Goal: Information Seeking & Learning: Find specific fact

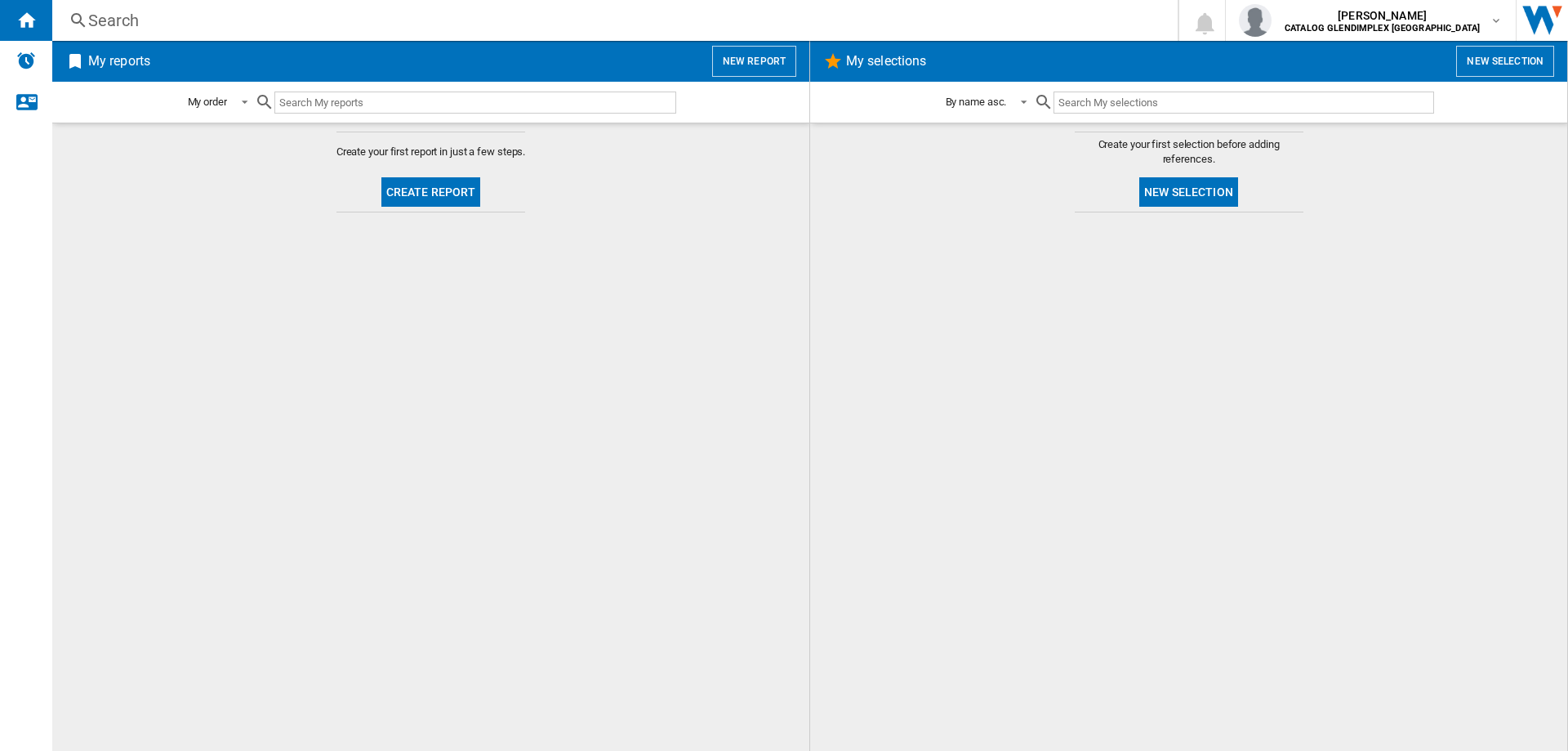
click at [108, 27] on div "Search" at bounding box center [612, 20] width 1047 height 23
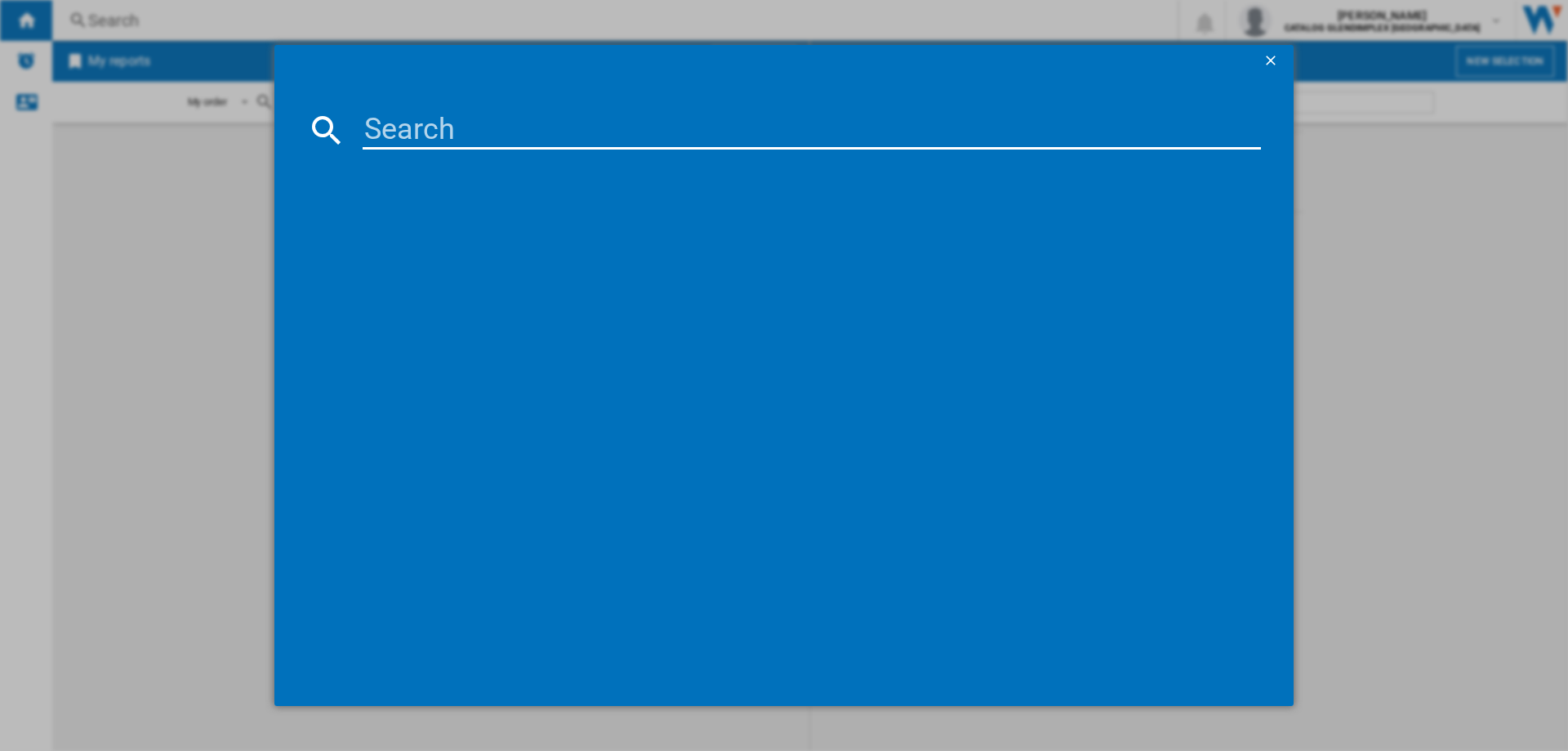
click at [392, 127] on input at bounding box center [812, 129] width 899 height 39
paste input "444411678"
type input "444411678"
click at [406, 228] on div "BELLING CHIM603ANG BLACK" at bounding box center [796, 236] width 883 height 16
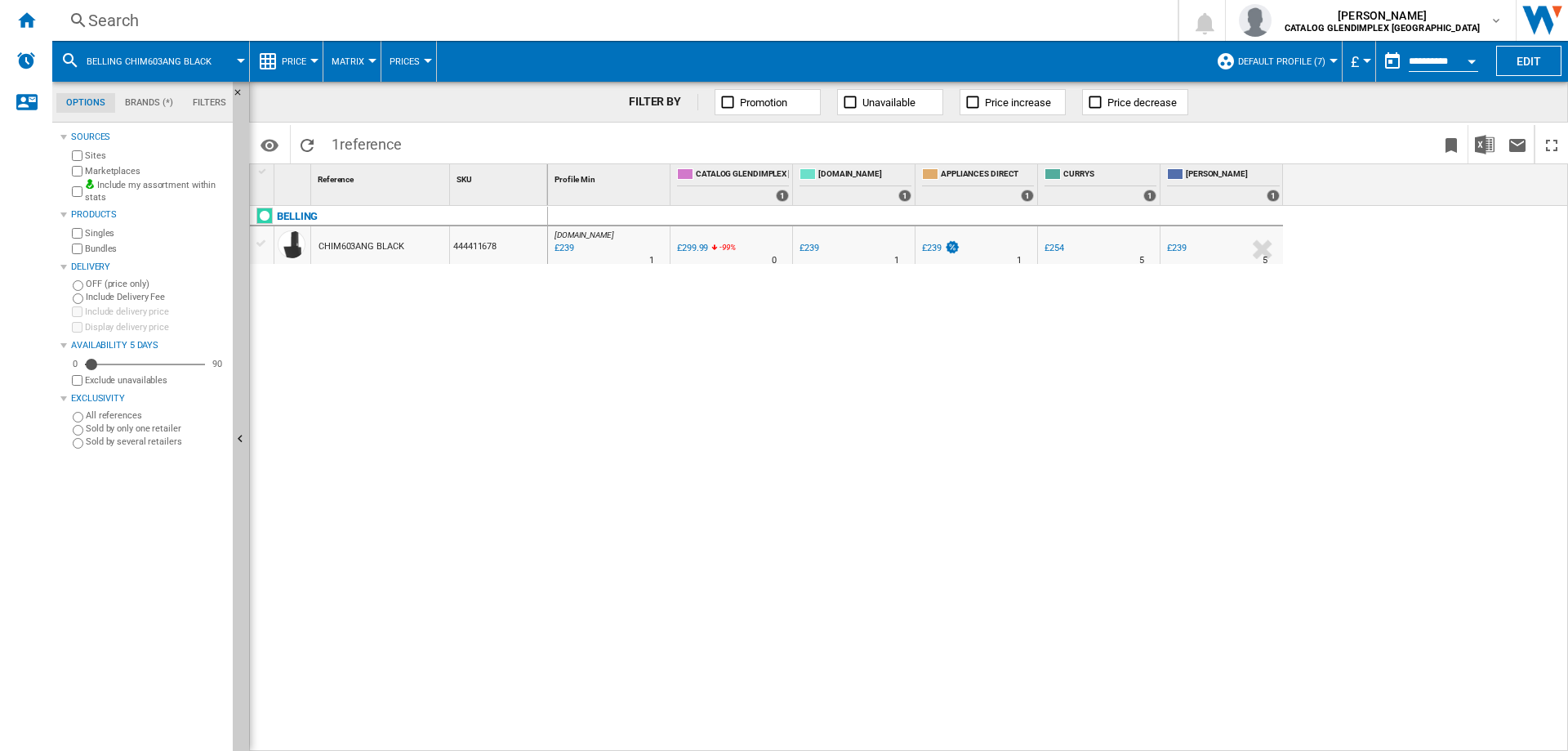
click at [121, 19] on div "Search" at bounding box center [612, 20] width 1047 height 23
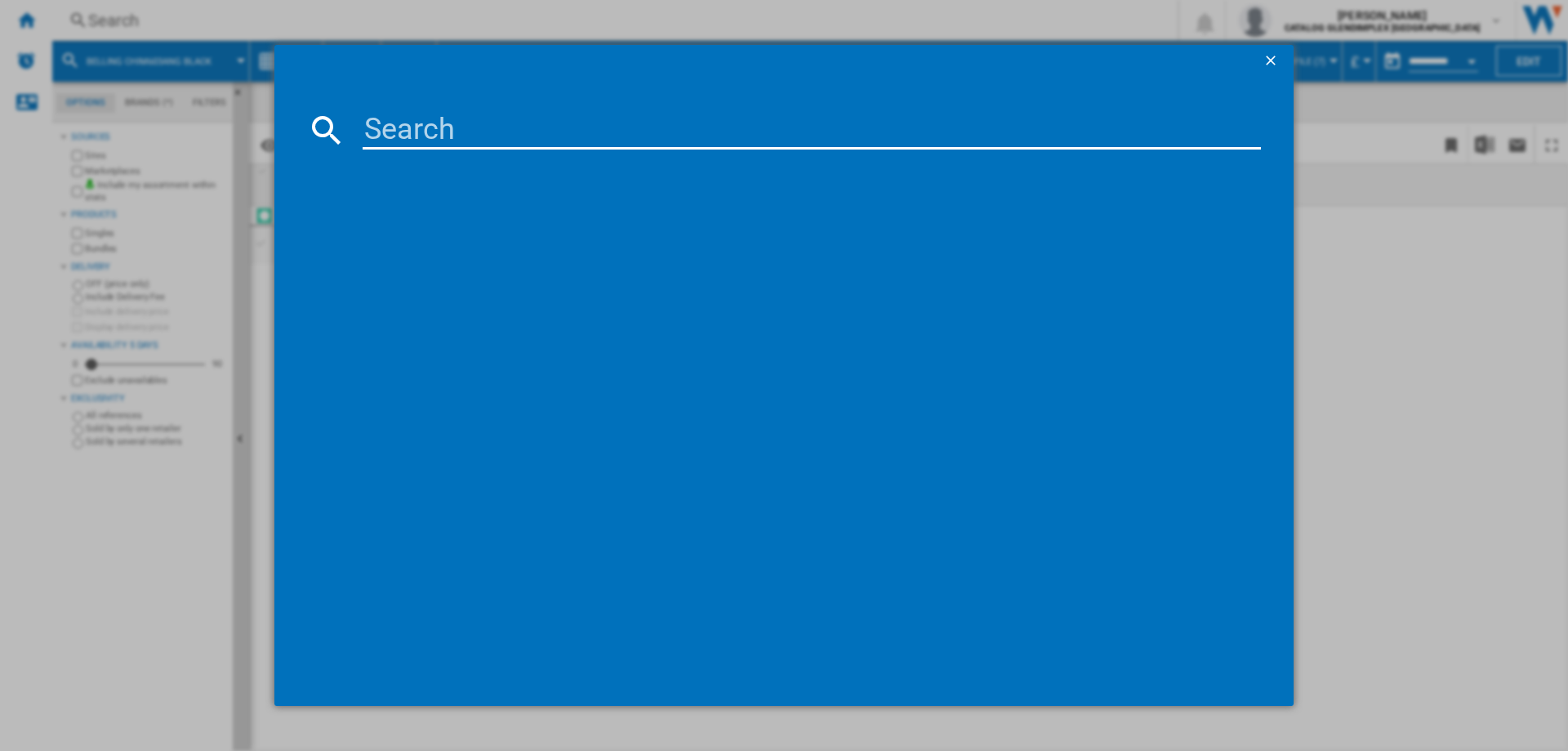
click at [443, 133] on input at bounding box center [812, 129] width 899 height 39
type input "444411681"
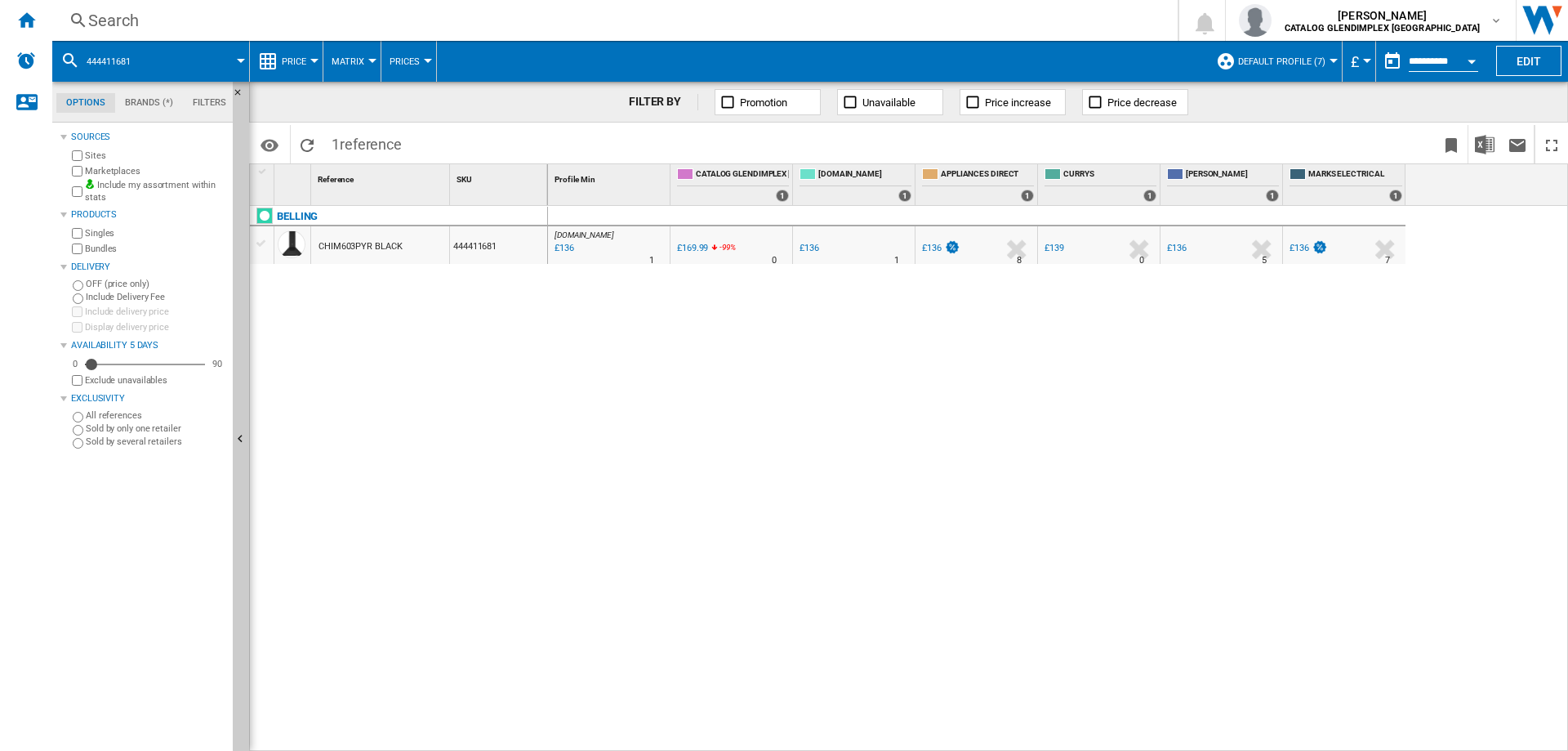
click at [112, 19] on div "Search" at bounding box center [612, 20] width 1047 height 23
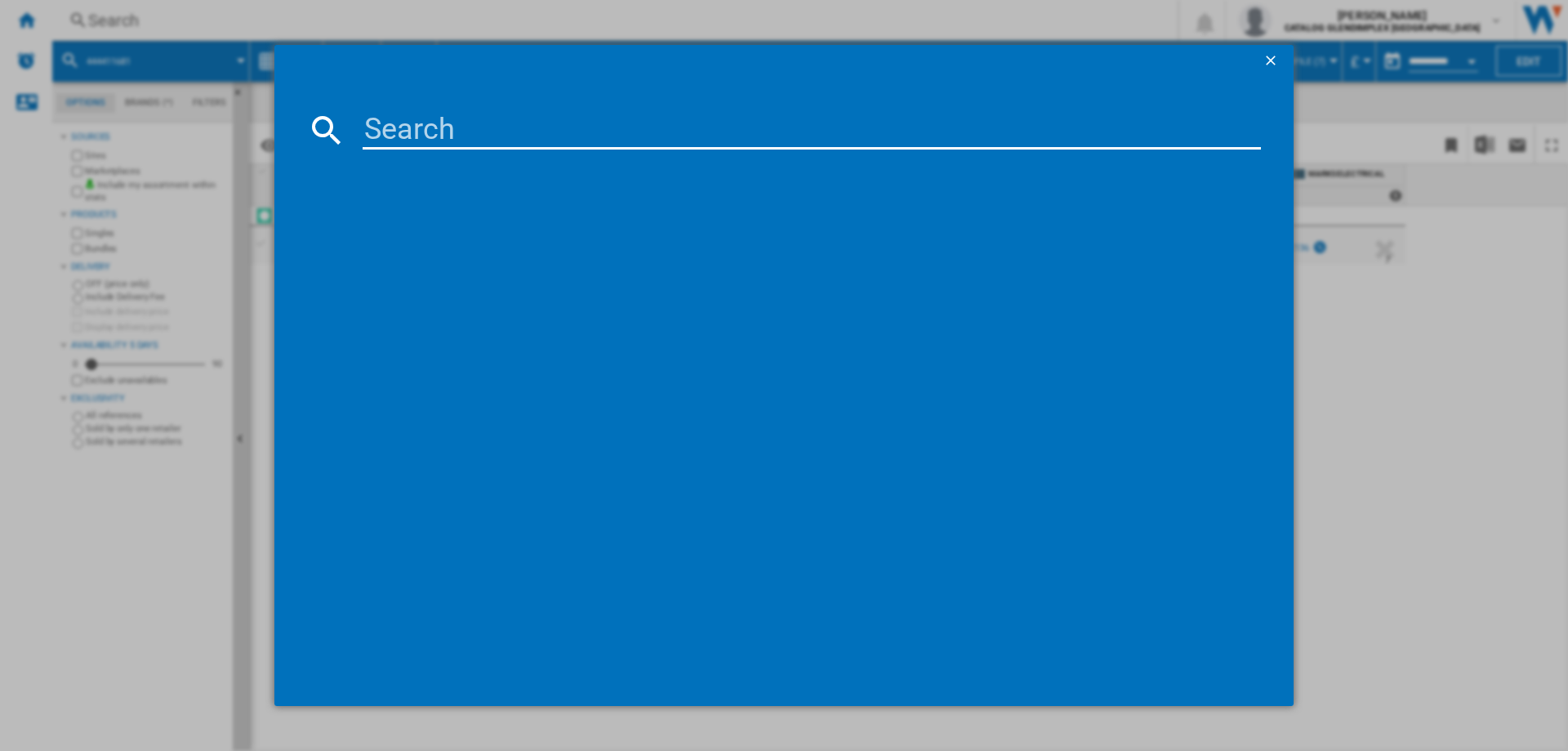
click at [399, 114] on input at bounding box center [812, 129] width 899 height 39
type input "444444773"
click at [1120, 436] on span at bounding box center [1067, 416] width 387 height 89
click at [511, 243] on div "BELLING BI602FP STAINLESS STEEL" at bounding box center [796, 236] width 883 height 16
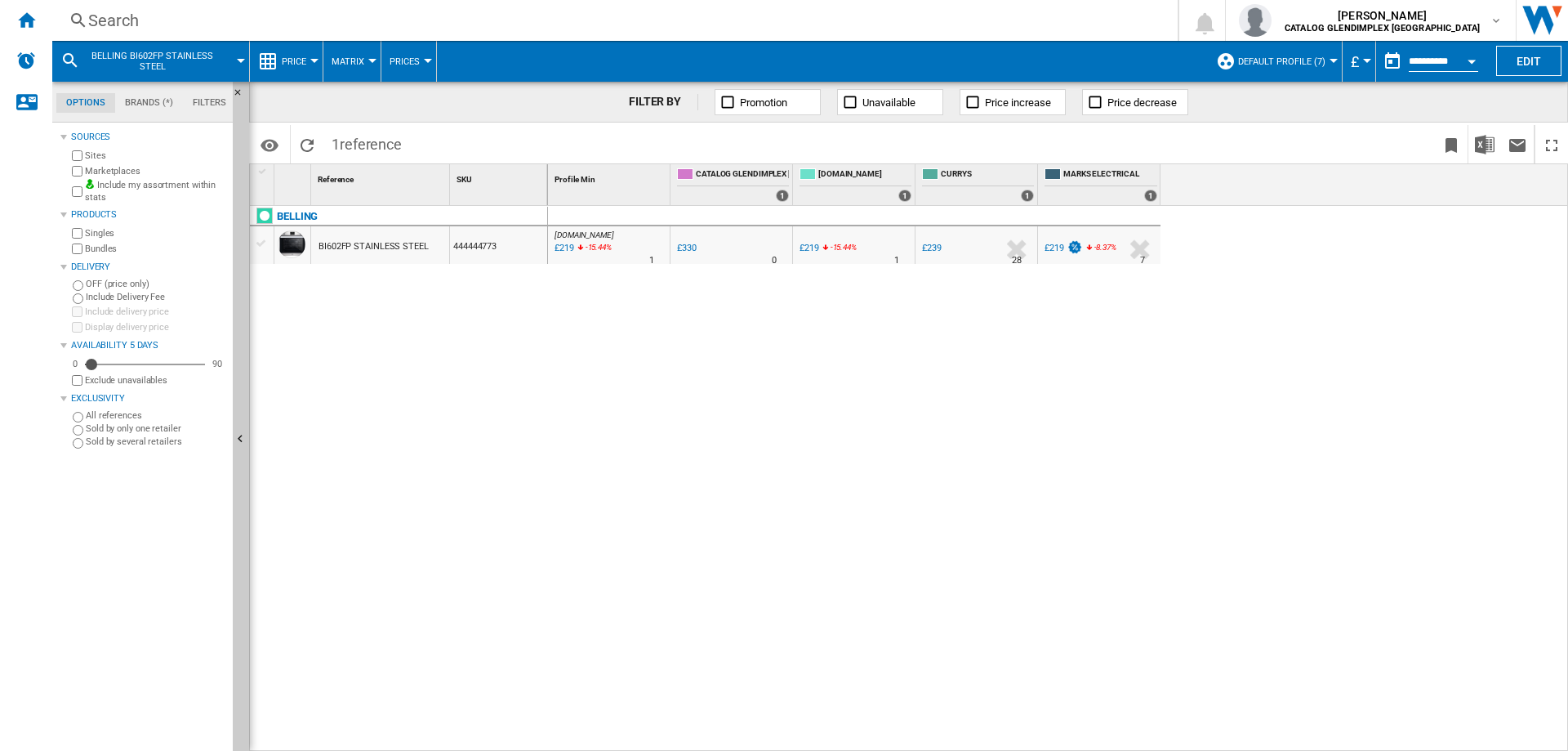
click at [120, 13] on div "Search" at bounding box center [612, 20] width 1047 height 23
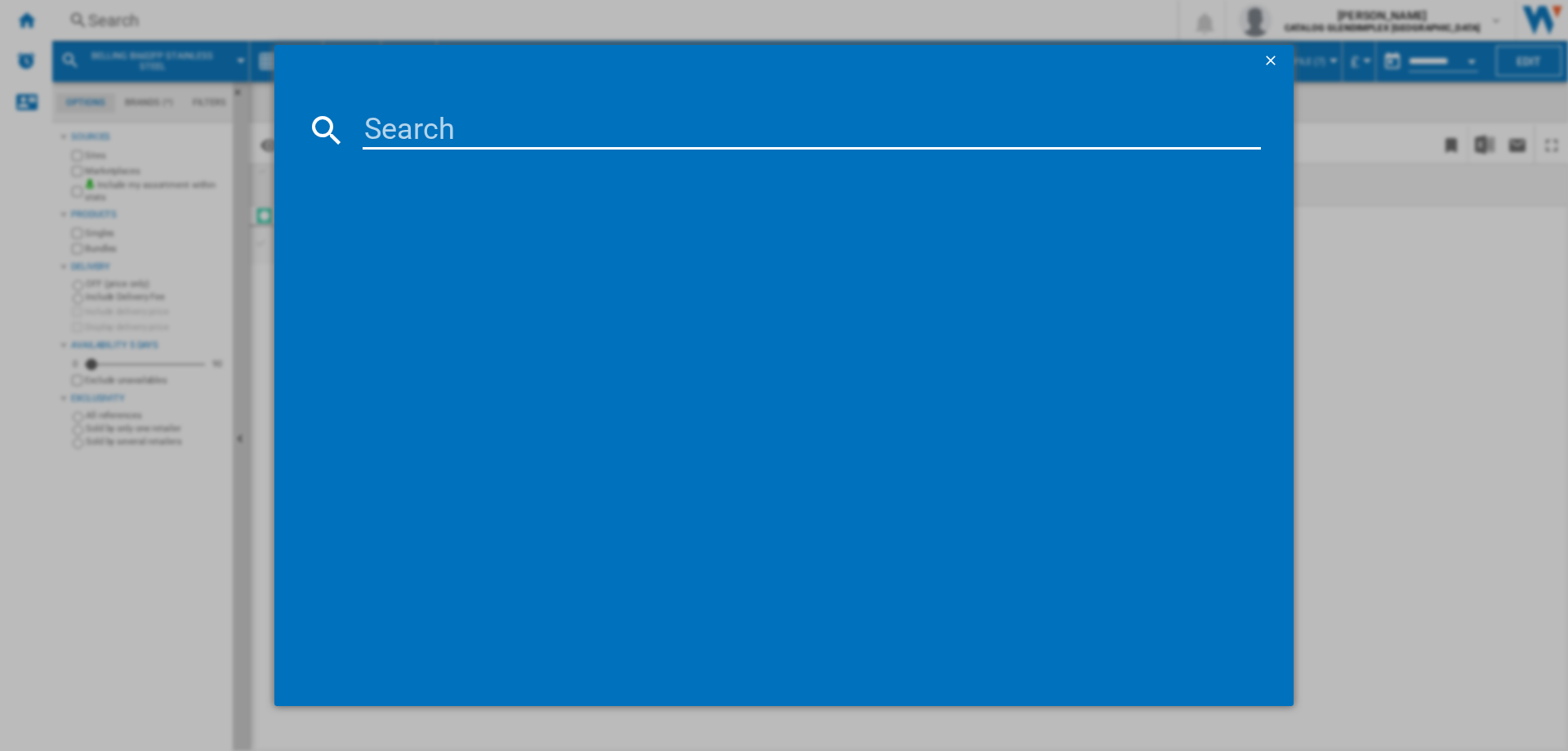
click at [414, 142] on input at bounding box center [812, 129] width 899 height 39
type input "444411635"
click at [478, 238] on div "BELLING GHU603RI STAINLESS STEEL" at bounding box center [796, 236] width 883 height 16
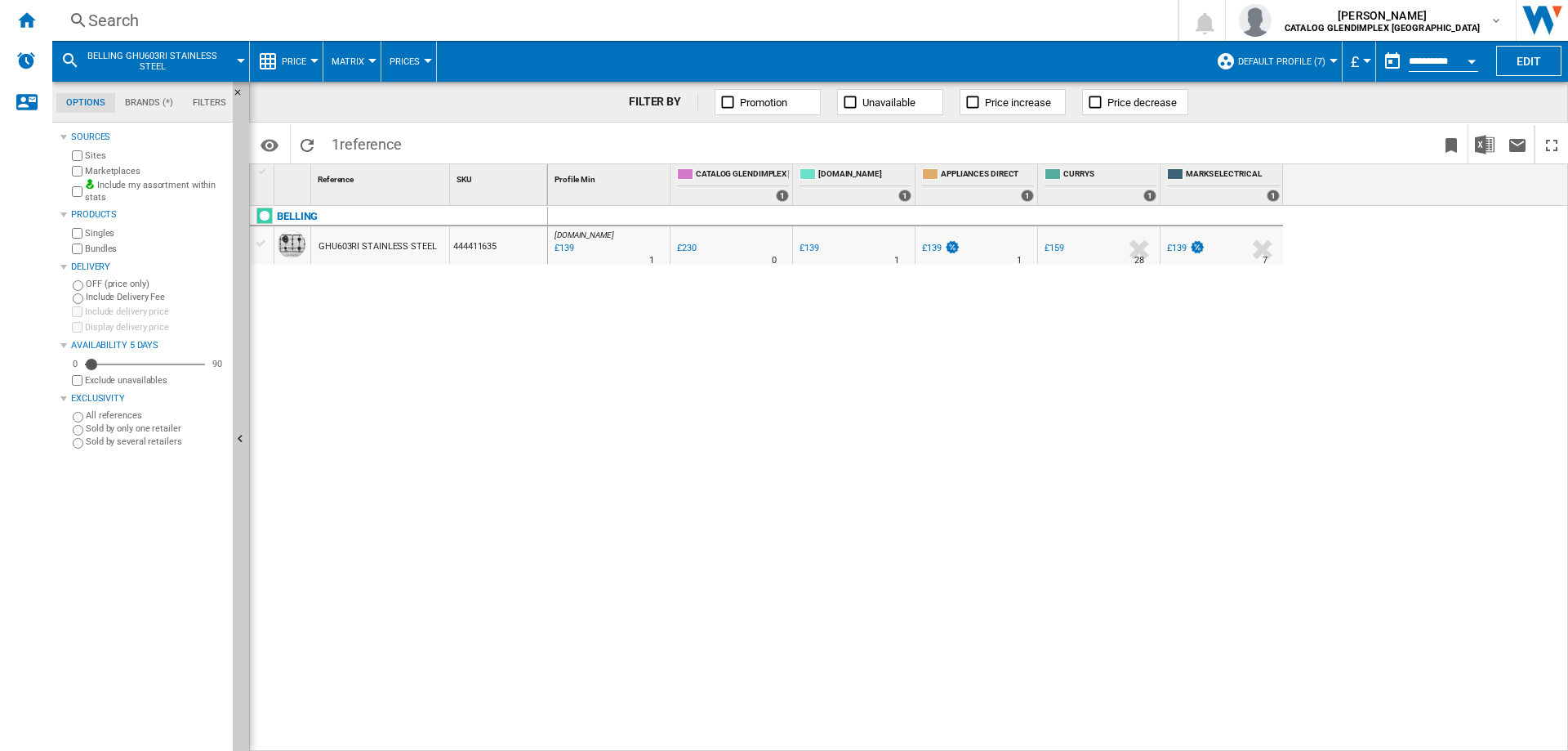
click at [115, 18] on div "Search" at bounding box center [612, 20] width 1047 height 23
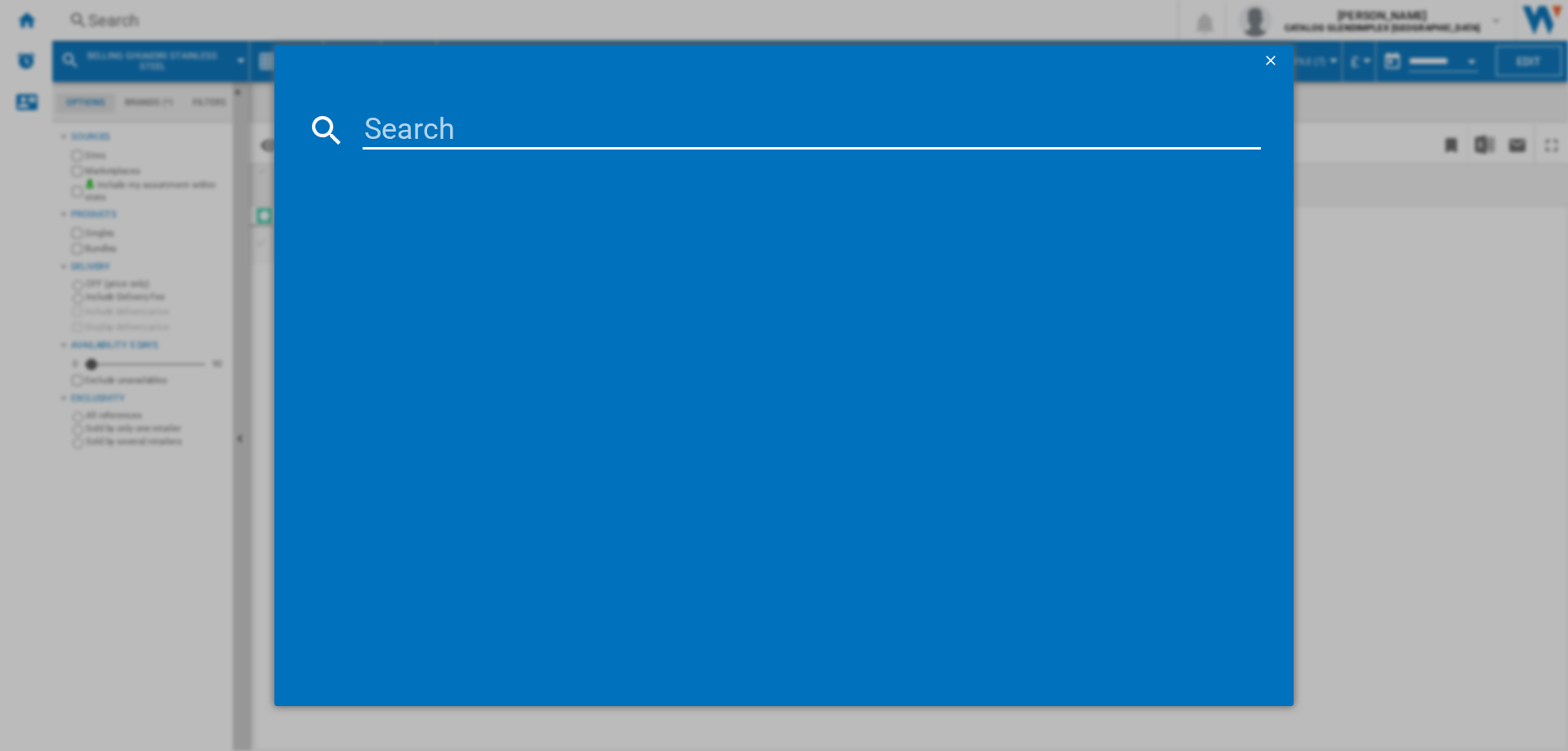
click at [408, 119] on input at bounding box center [812, 129] width 899 height 39
type input "444411400"
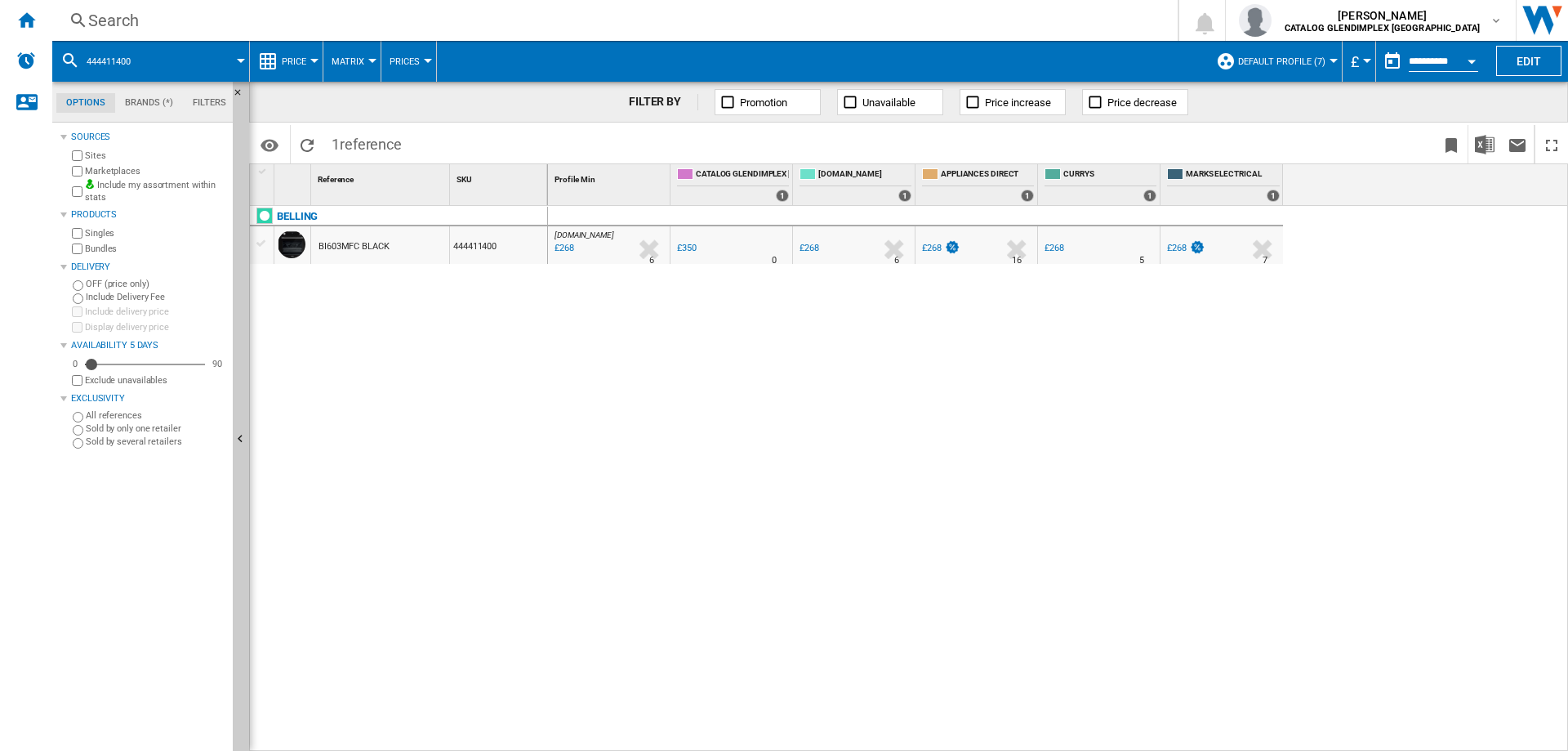
click at [120, 21] on div "Search" at bounding box center [612, 20] width 1047 height 23
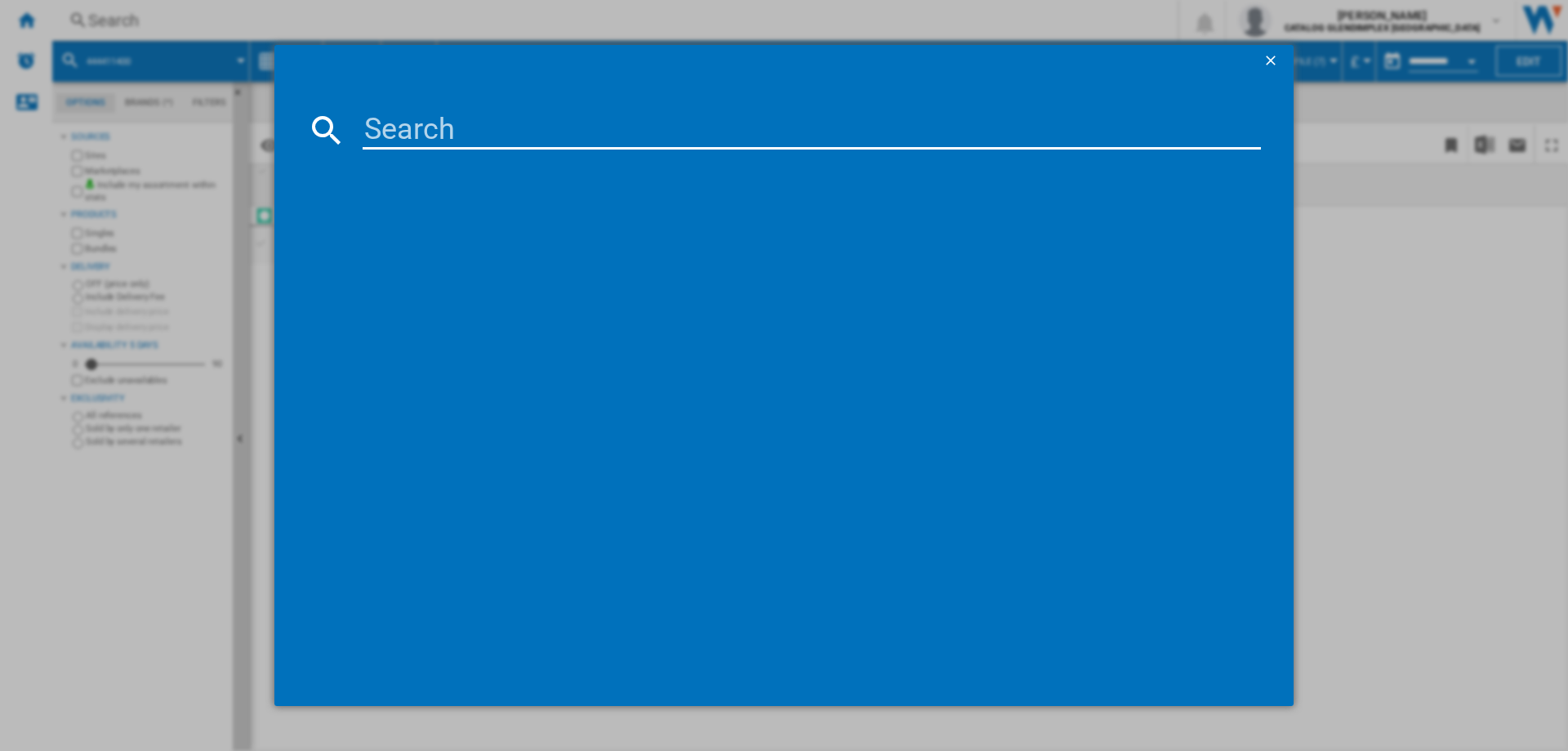
click at [415, 121] on input at bounding box center [812, 129] width 899 height 39
type input "444411853"
drag, startPoint x: 483, startPoint y: 233, endPoint x: 3, endPoint y: 478, distance: 538.9
click at [483, 233] on div "STOVES RICHMOND 90EI 444411853 BLACK" at bounding box center [796, 236] width 883 height 16
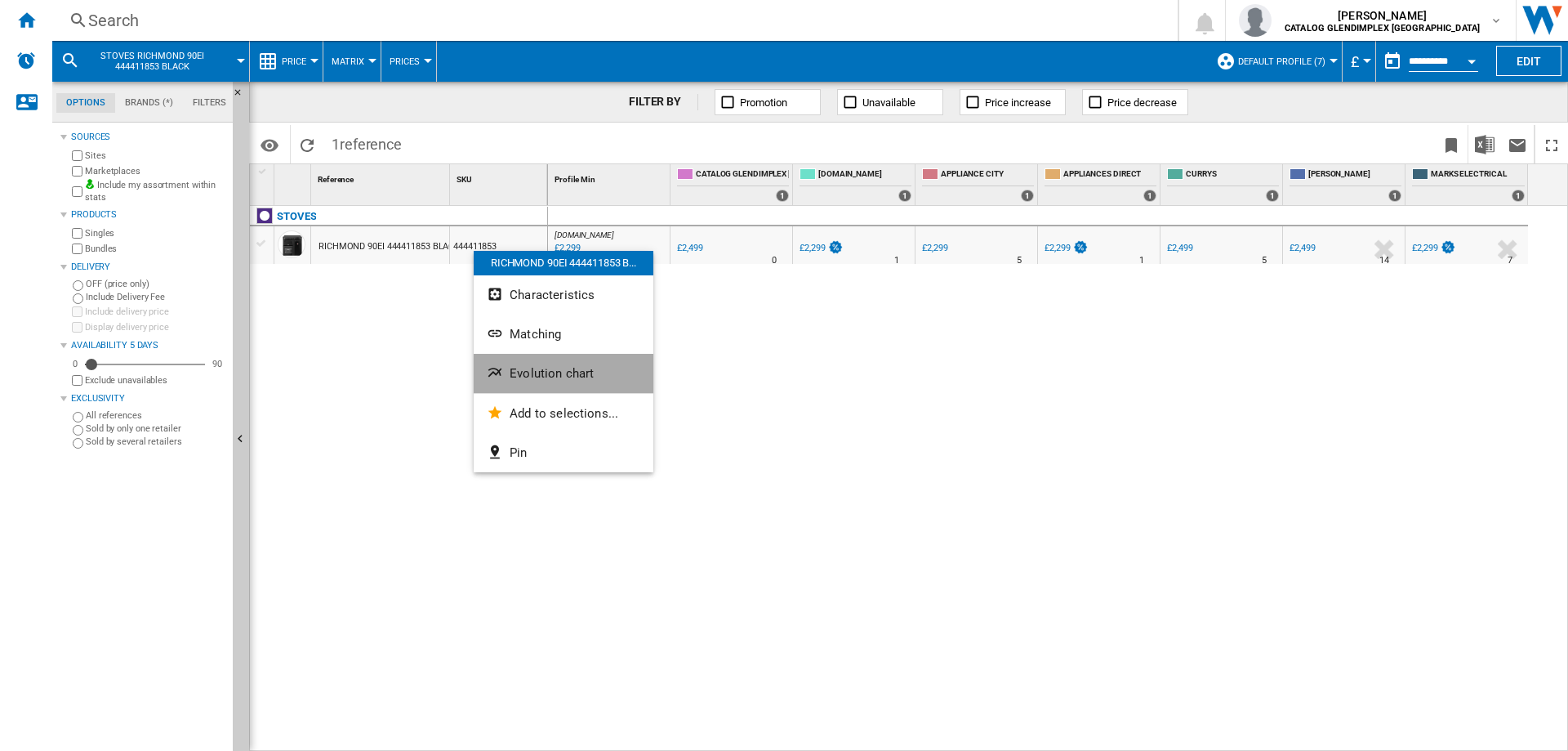
click at [562, 363] on button "Evolution chart" at bounding box center [563, 373] width 180 height 39
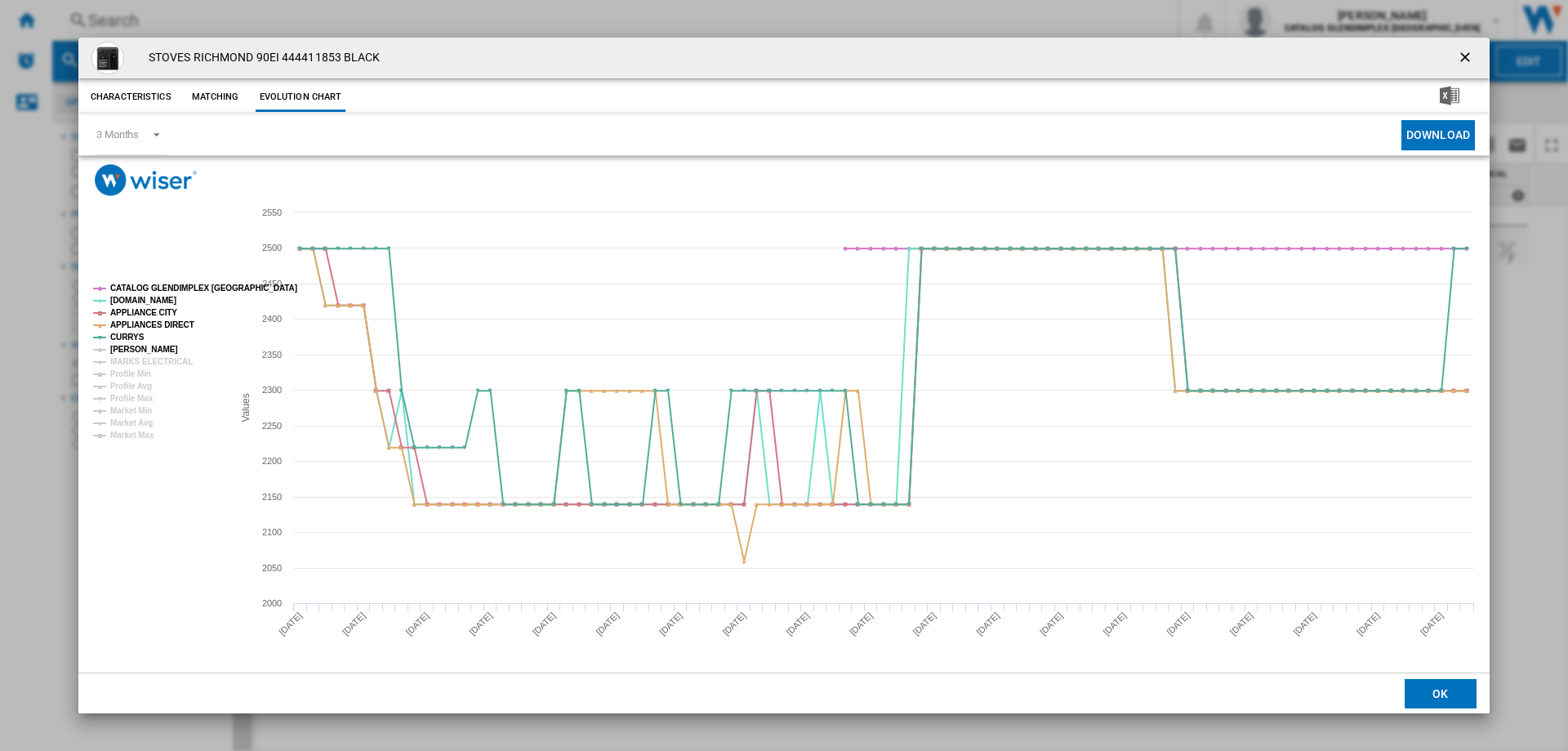
click at [149, 349] on tspan "[PERSON_NAME]" at bounding box center [144, 349] width 68 height 9
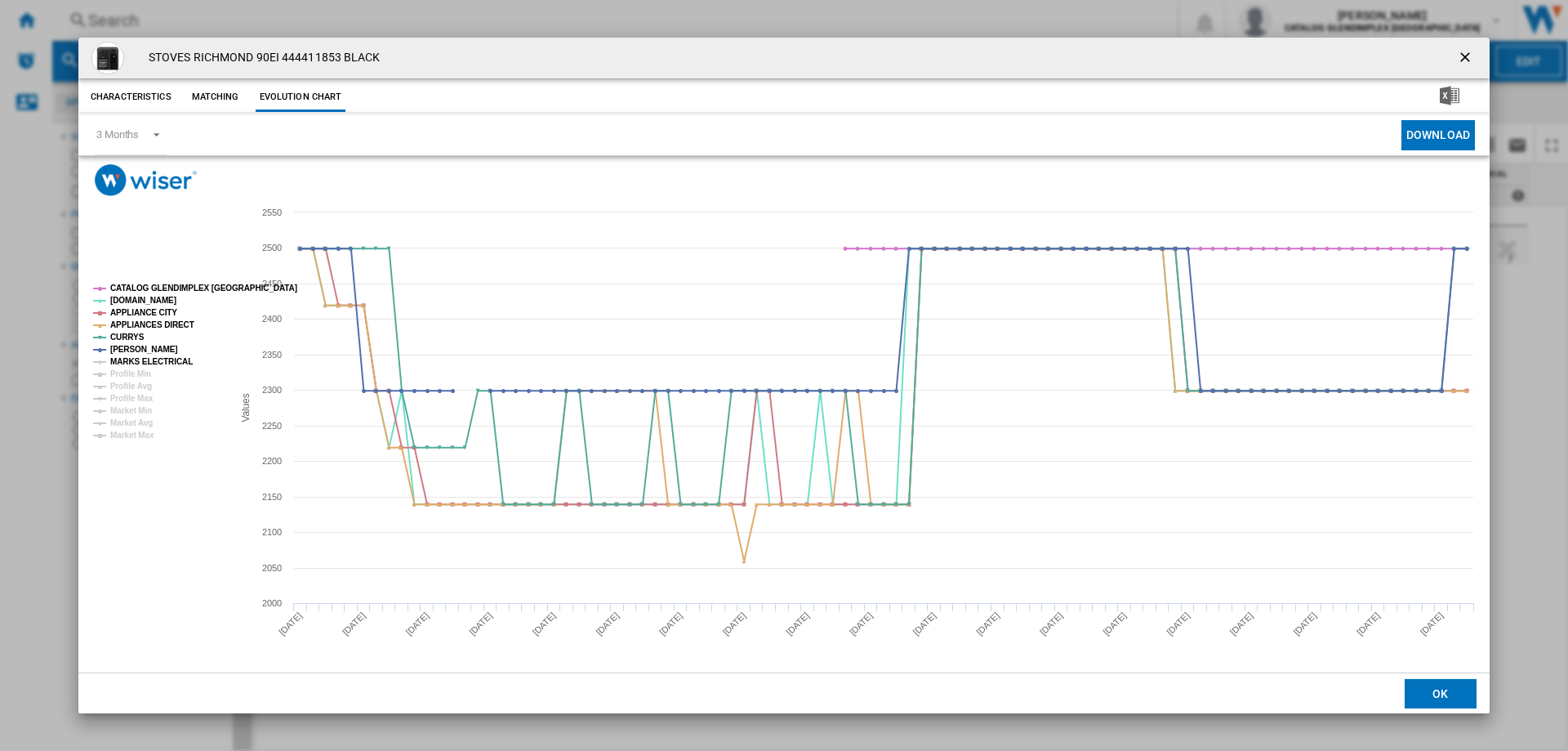
click at [155, 362] on tspan "MARKS ELECTRICAL" at bounding box center [151, 362] width 82 height 9
click at [1466, 52] on ng-md-icon "getI18NText('BUTTONS.CLOSE_DIALOG')" at bounding box center [1467, 59] width 20 height 20
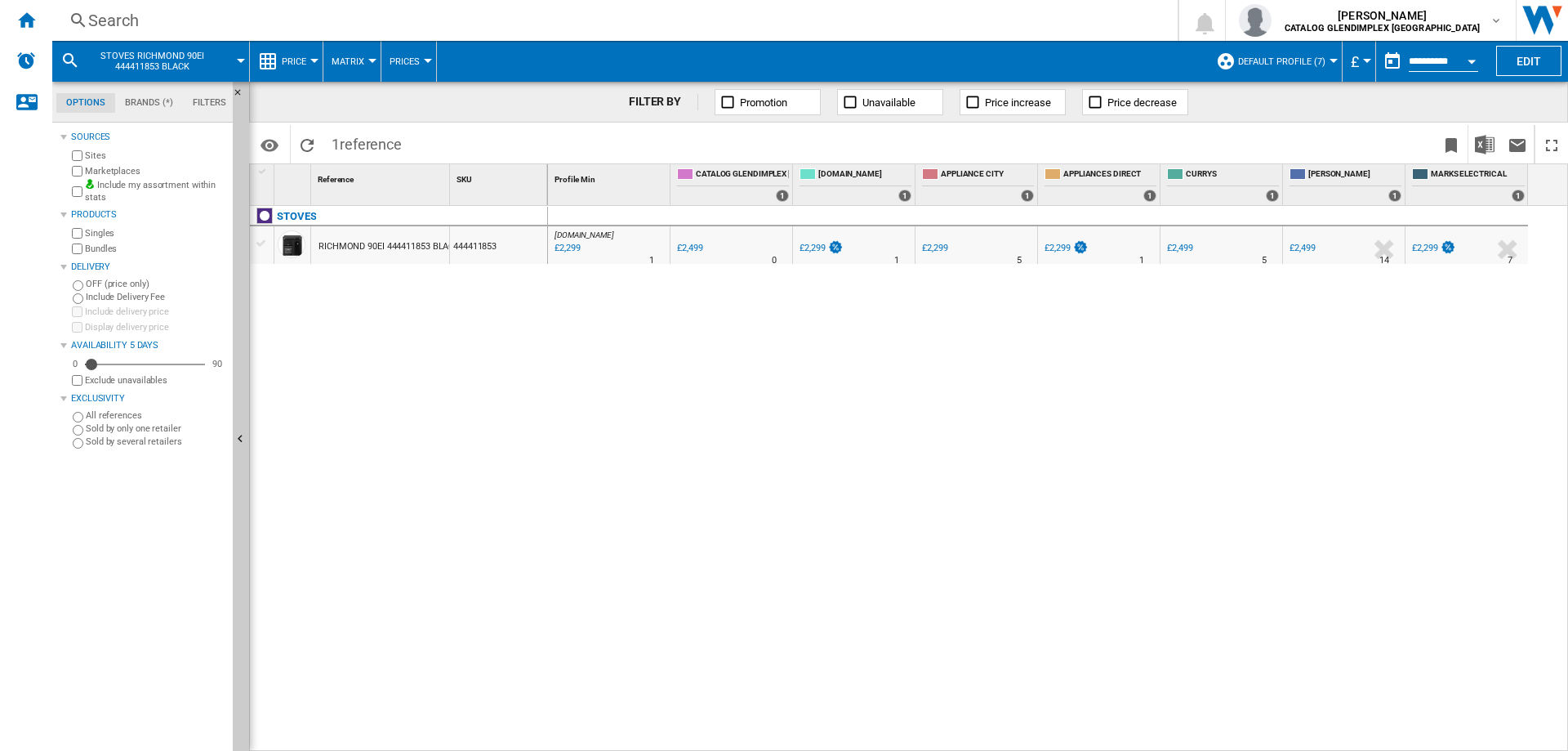
click at [97, 17] on div "Search" at bounding box center [612, 20] width 1047 height 23
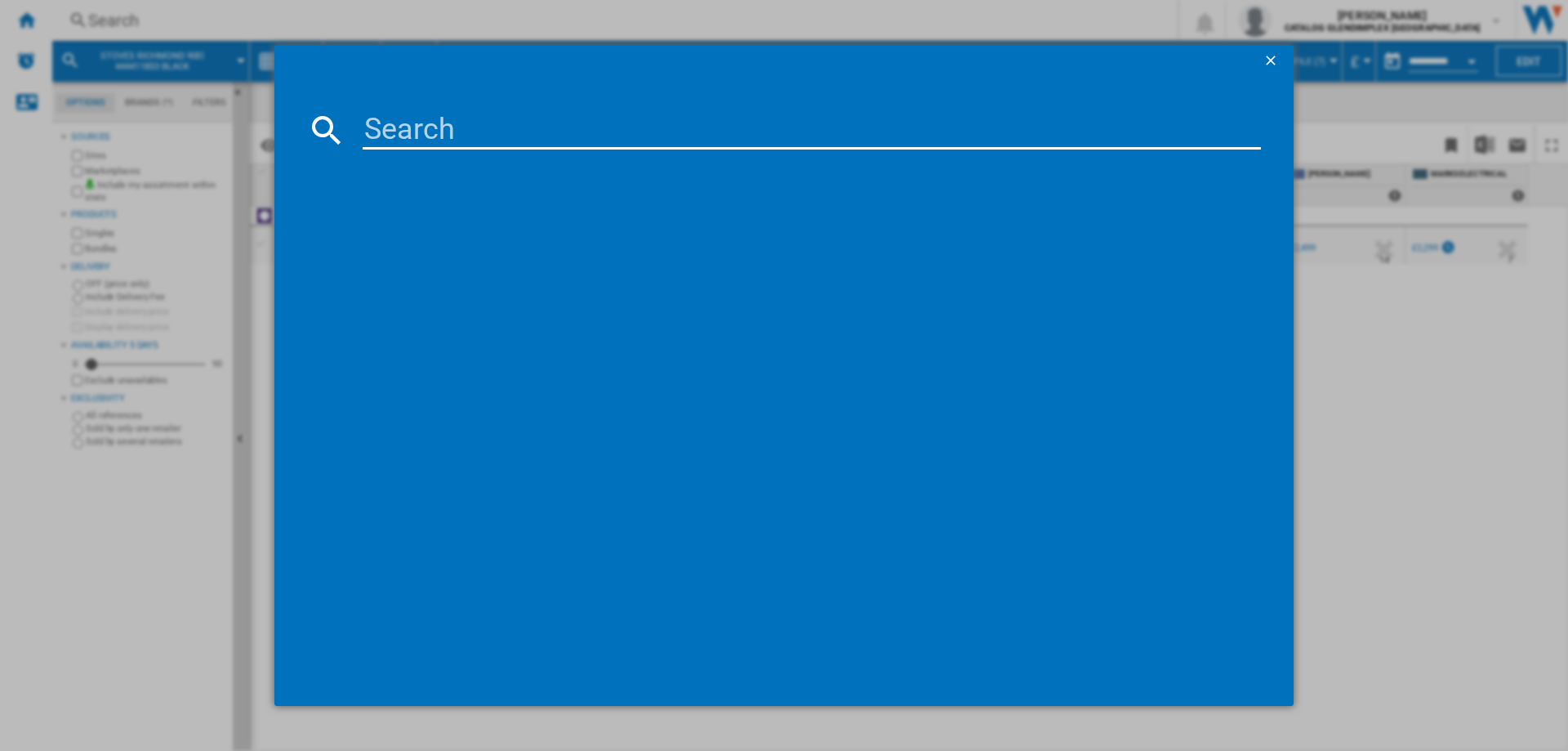
click at [448, 134] on input at bounding box center [812, 129] width 899 height 39
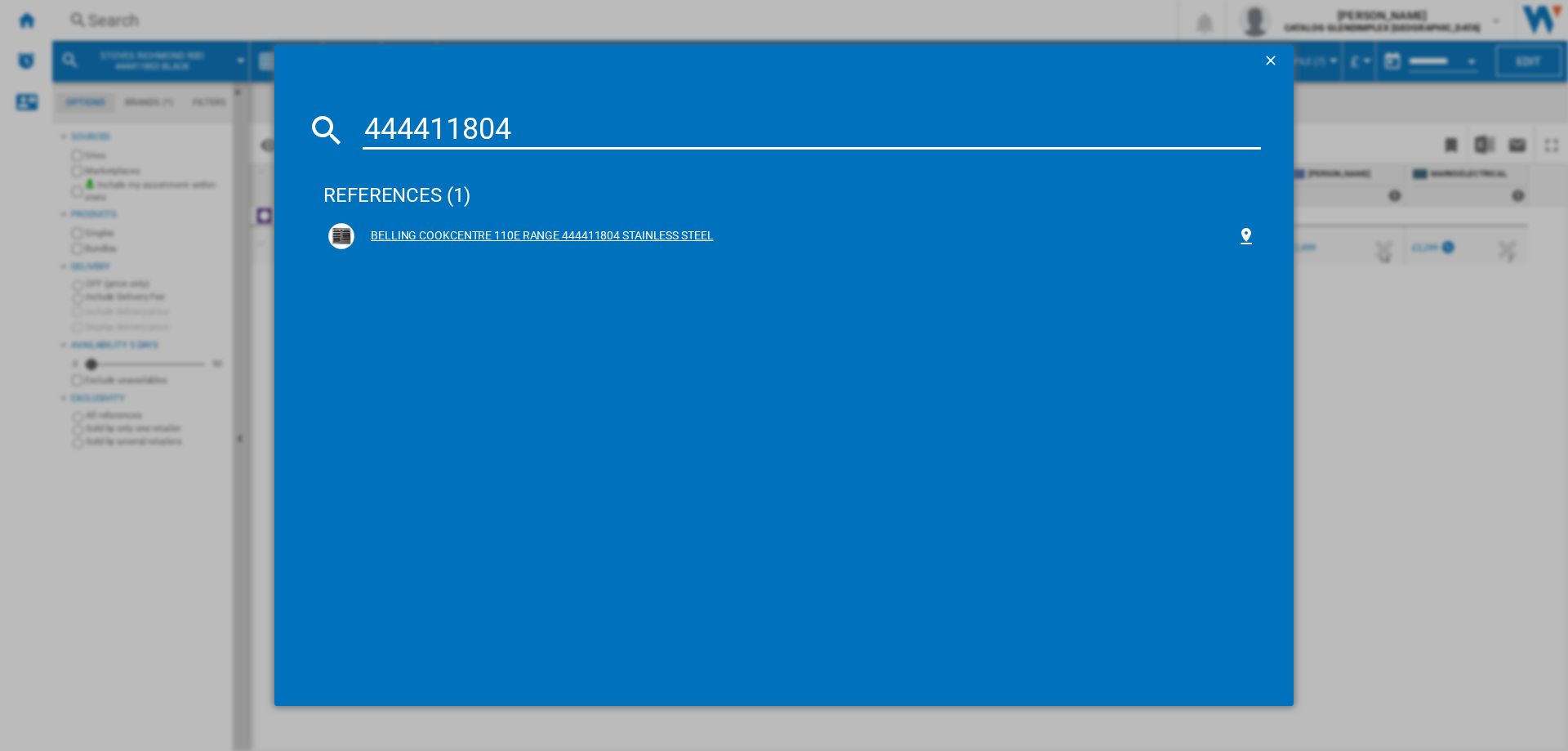
type input "444411804"
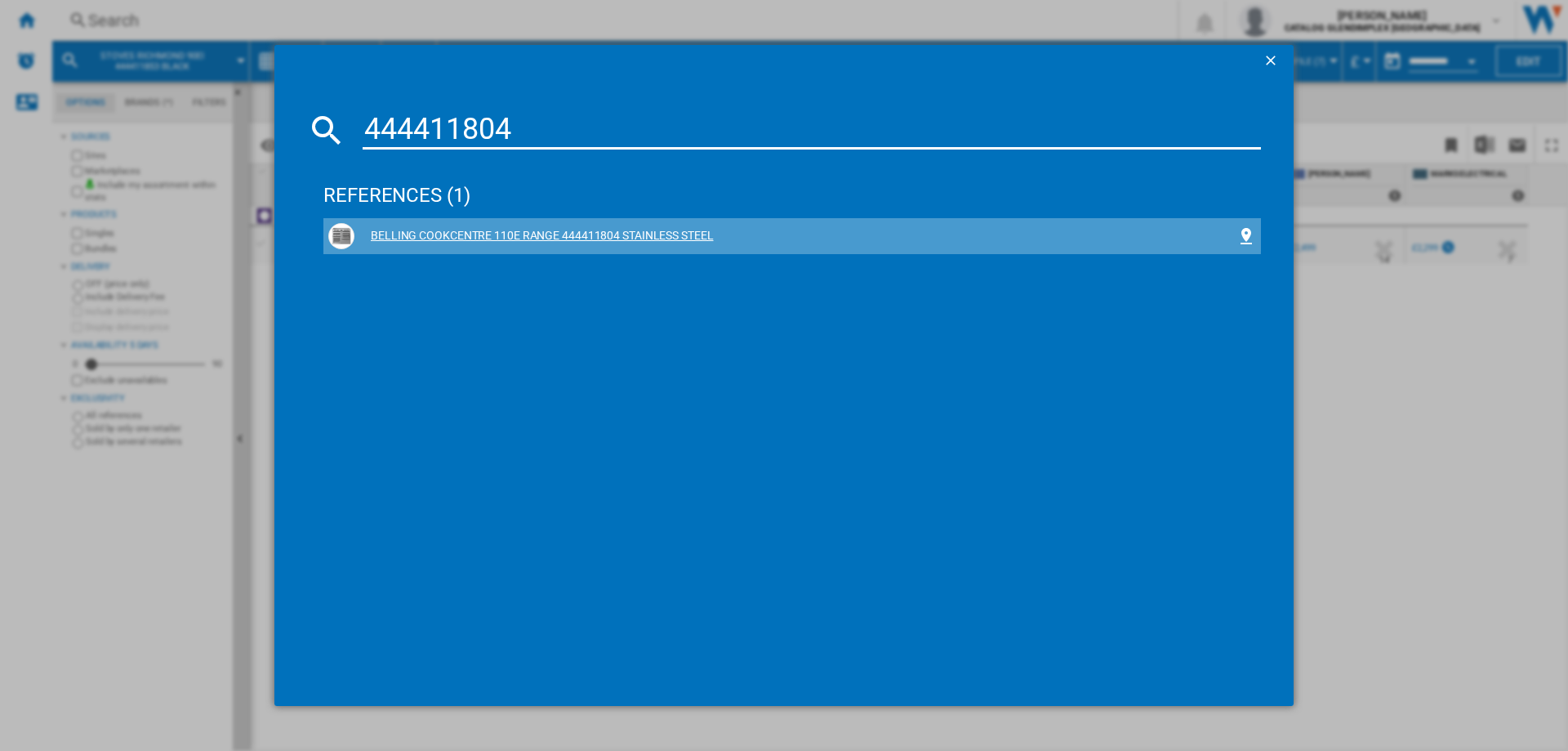
click at [542, 228] on div "BELLING COOKCENTRE 110E RANGE 444411804 STAINLESS STEEL" at bounding box center [796, 236] width 883 height 16
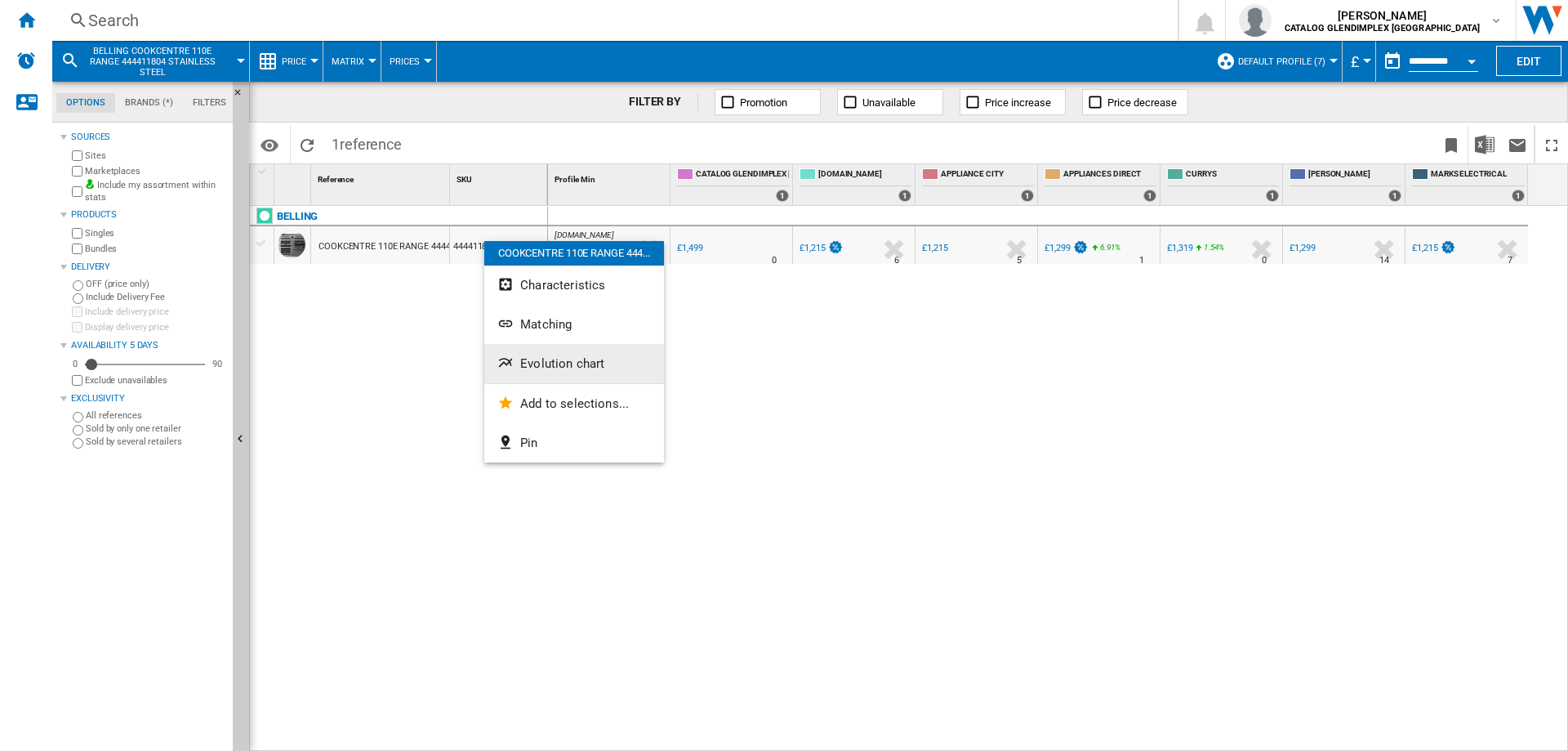
click at [544, 363] on span "Evolution chart" at bounding box center [562, 364] width 84 height 14
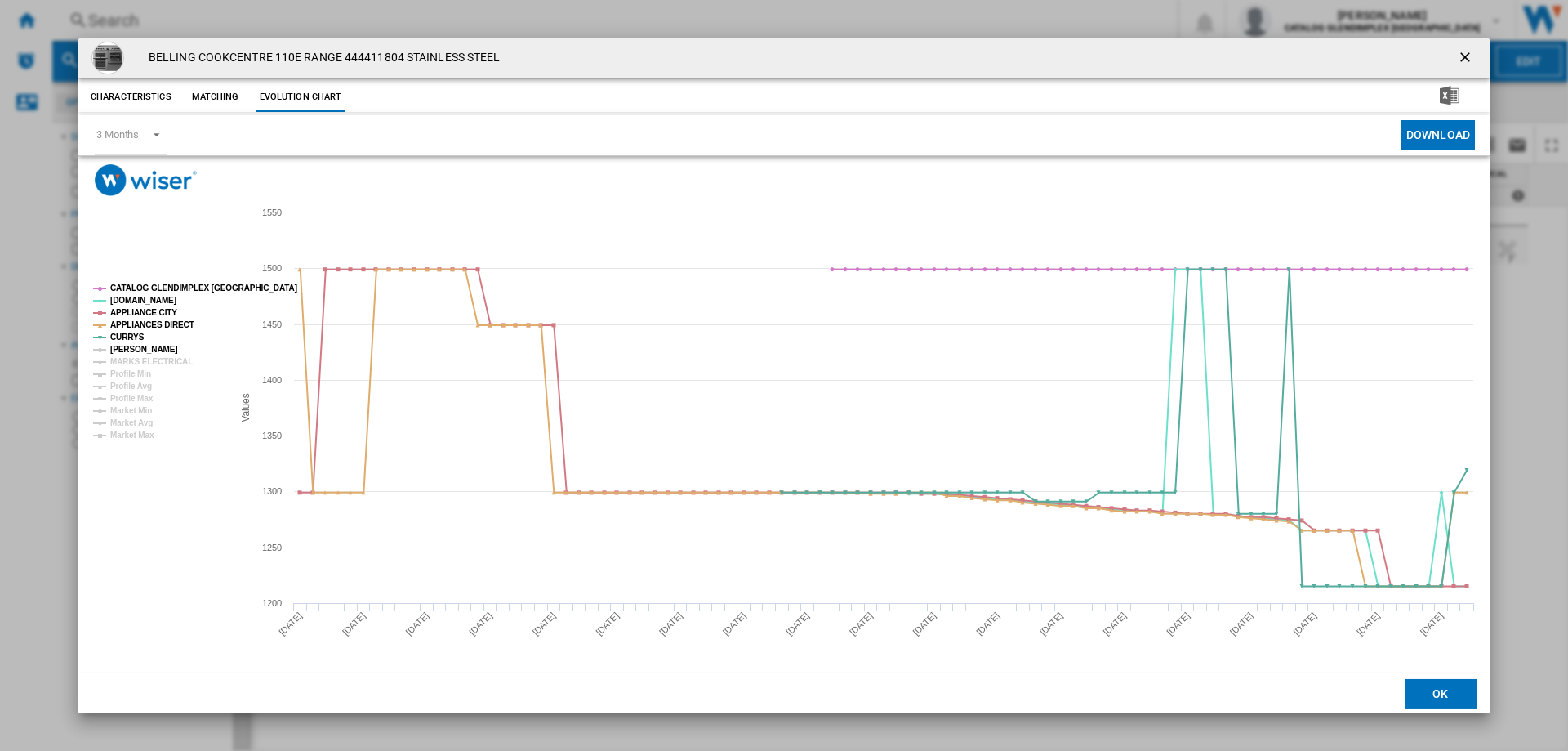
click at [134, 347] on tspan "[PERSON_NAME]" at bounding box center [144, 349] width 68 height 9
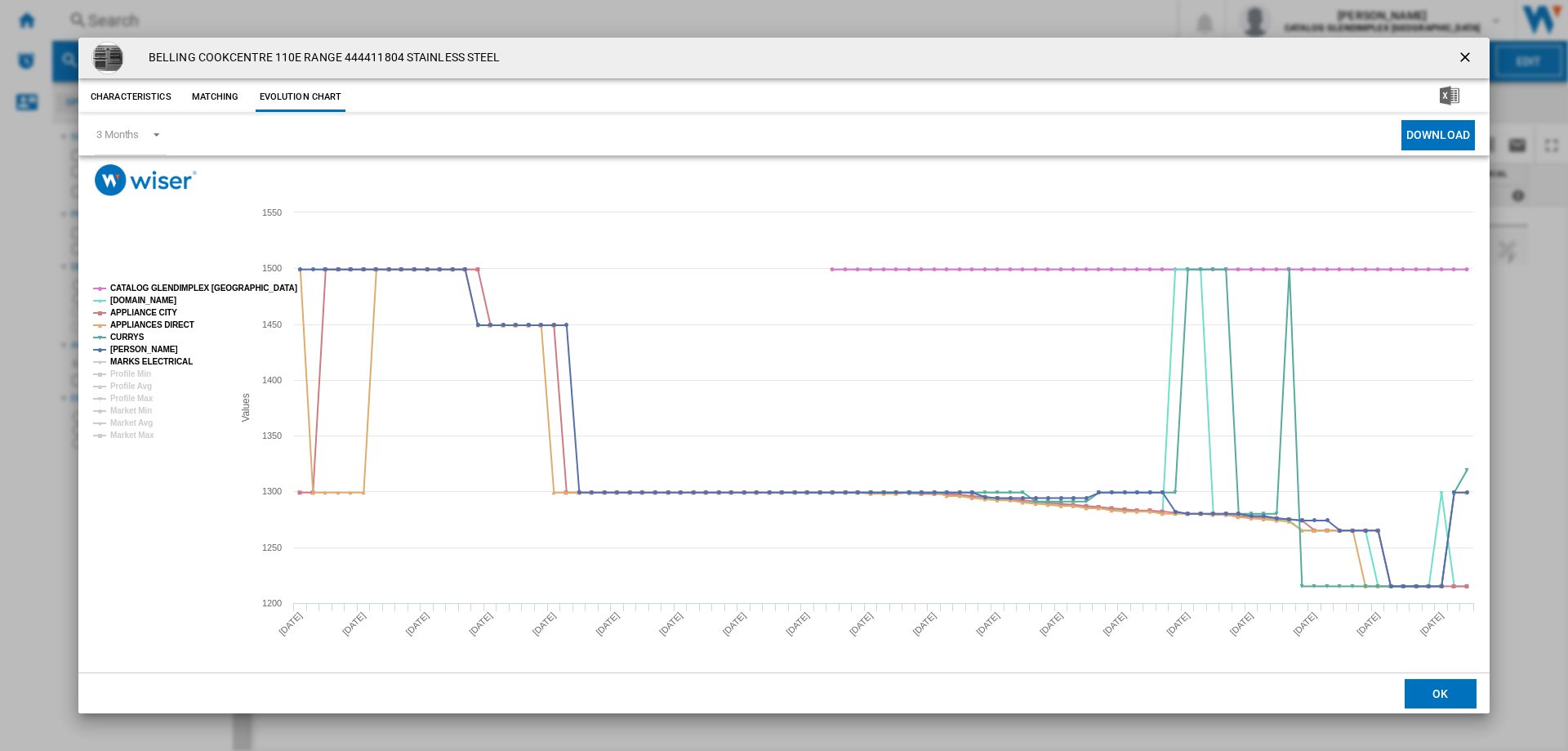
click at [139, 357] on tspan "MARKS ELECTRICAL" at bounding box center [151, 362] width 82 height 9
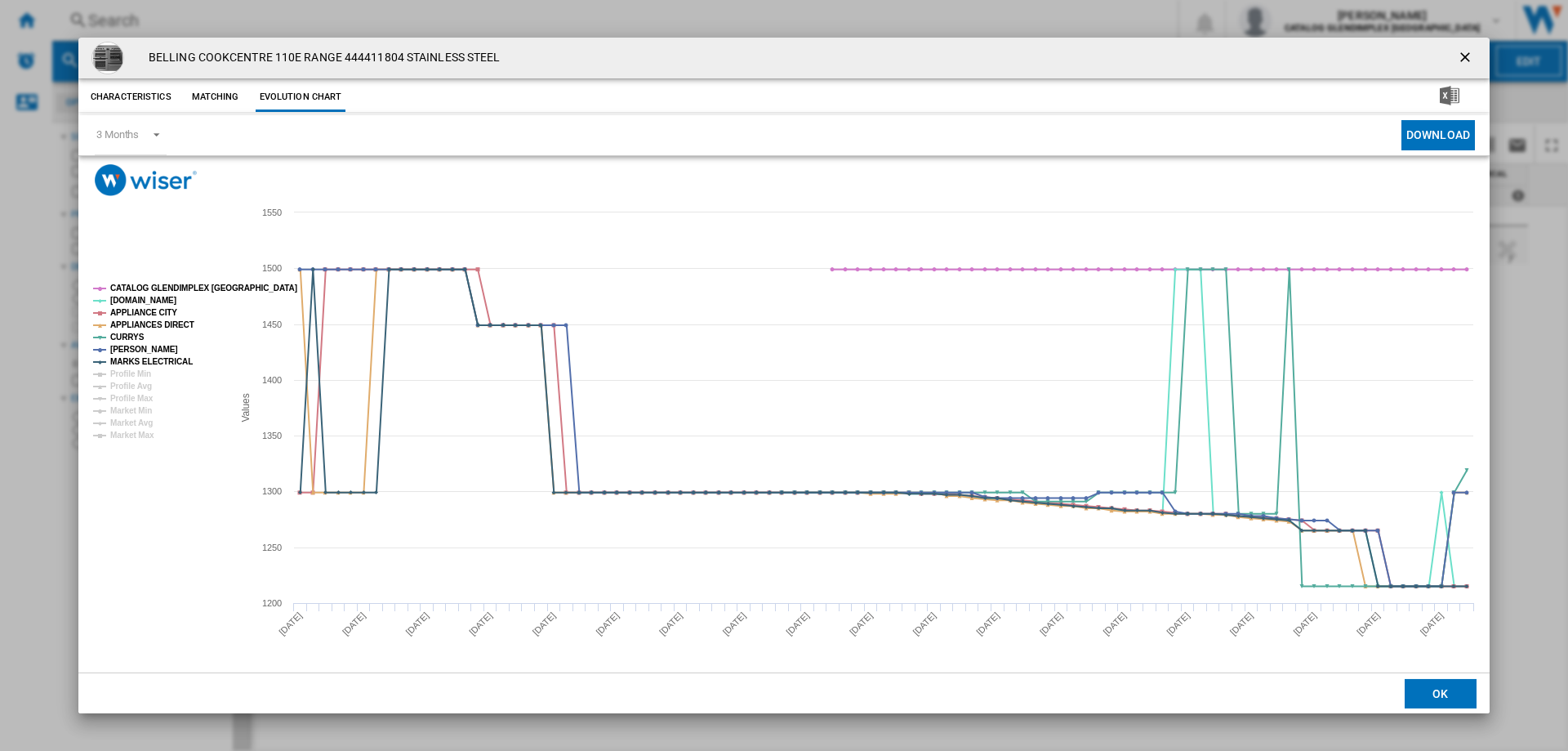
click at [1472, 60] on ng-md-icon "getI18NText('BUTTONS.CLOSE_DIALOG')" at bounding box center [1467, 59] width 20 height 20
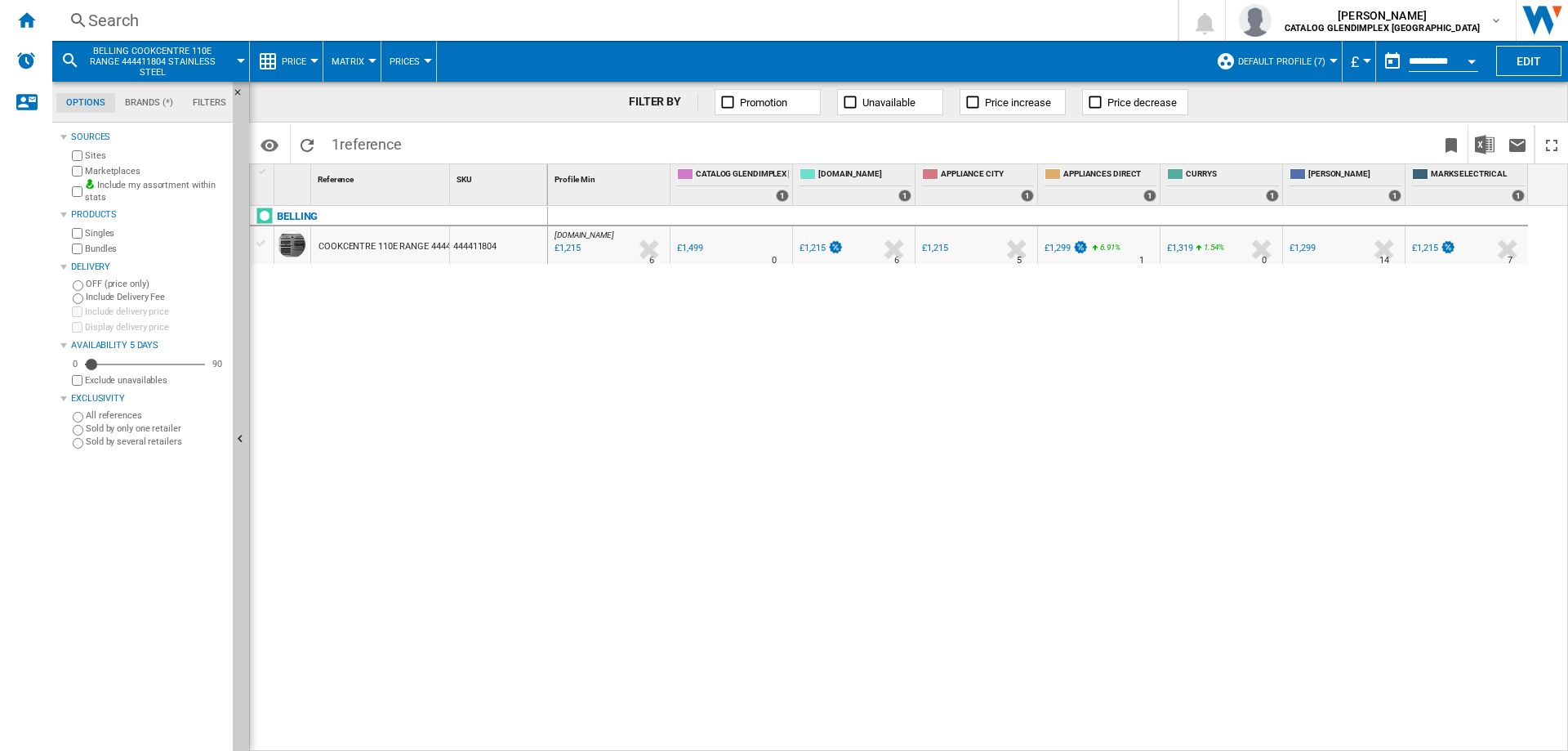
click at [113, 27] on div "Search" at bounding box center [612, 20] width 1047 height 23
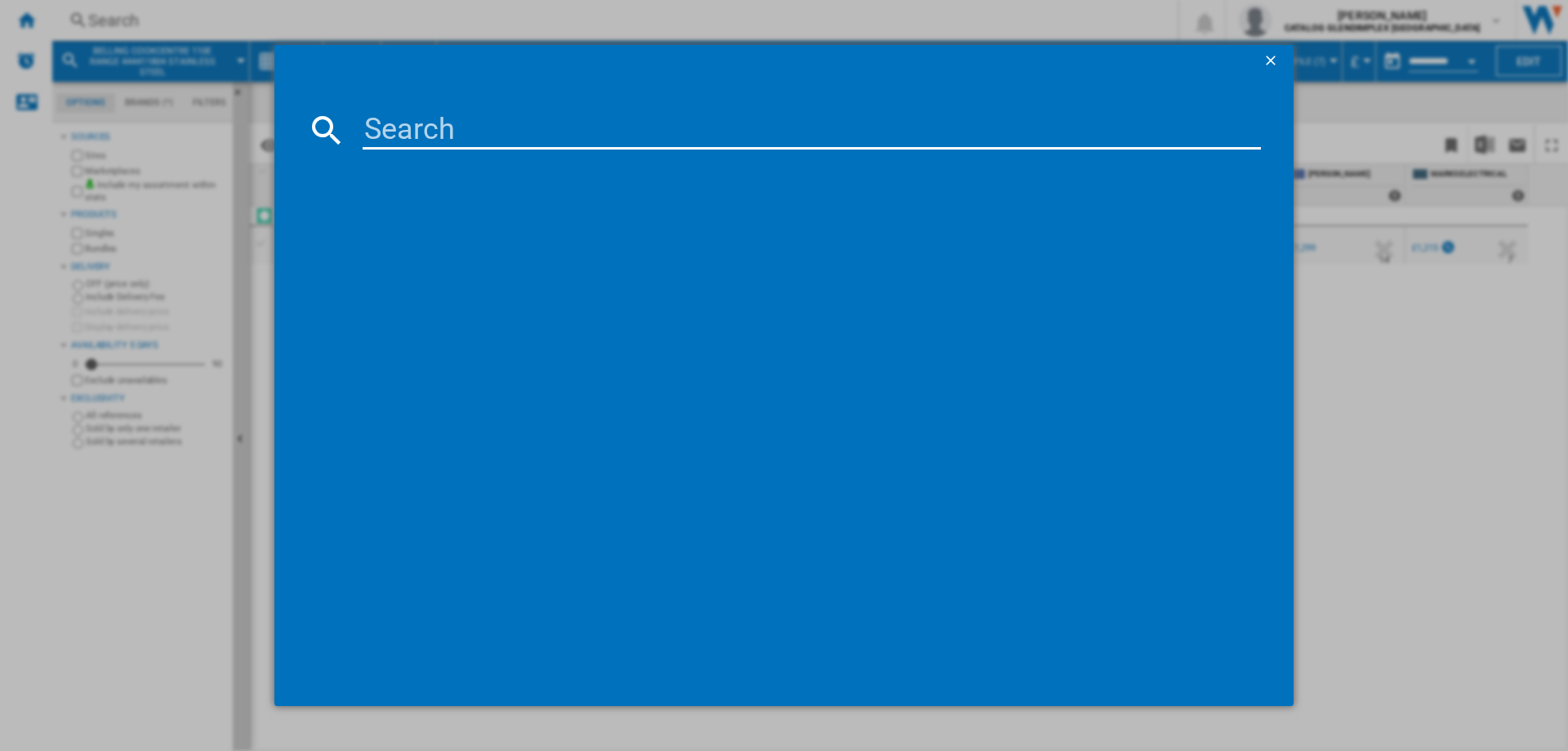
click at [401, 122] on input at bounding box center [812, 129] width 899 height 39
type input "444411817"
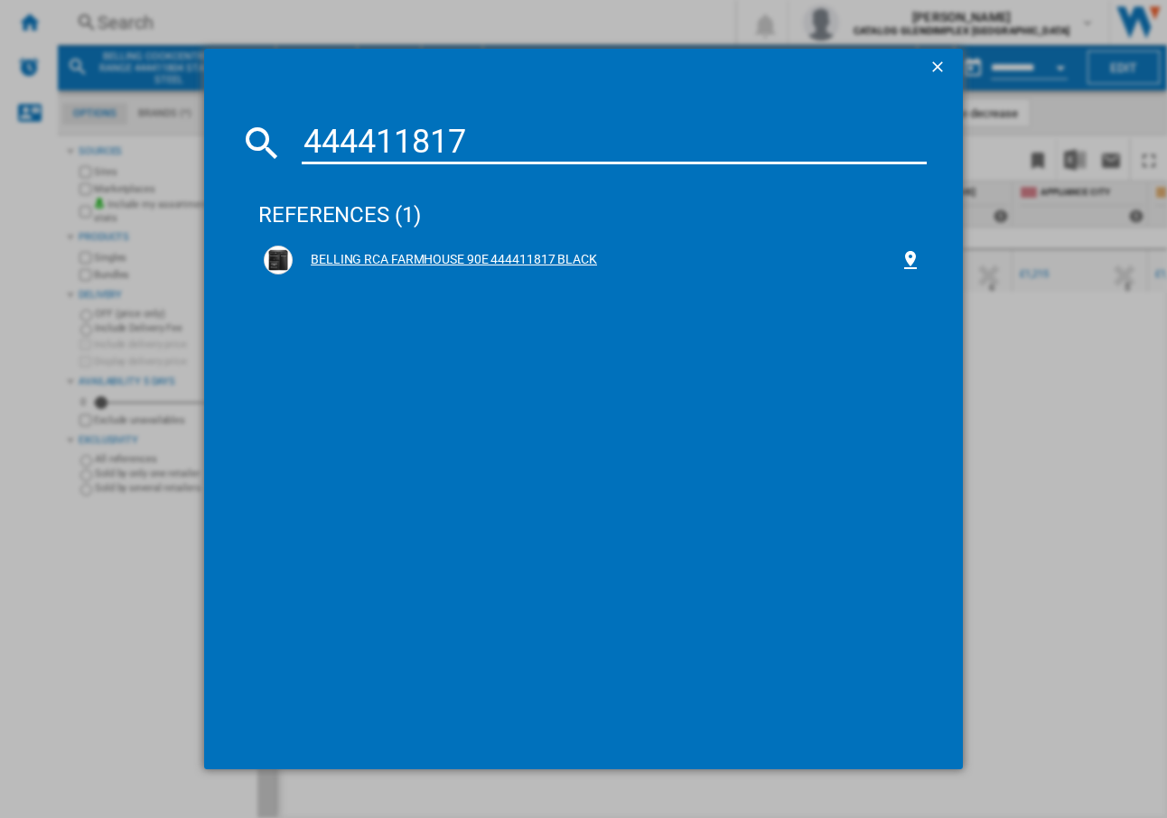
click at [487, 266] on div "BELLING RCA FARMHOUSE 90E 444411817 BLACK" at bounding box center [596, 260] width 607 height 18
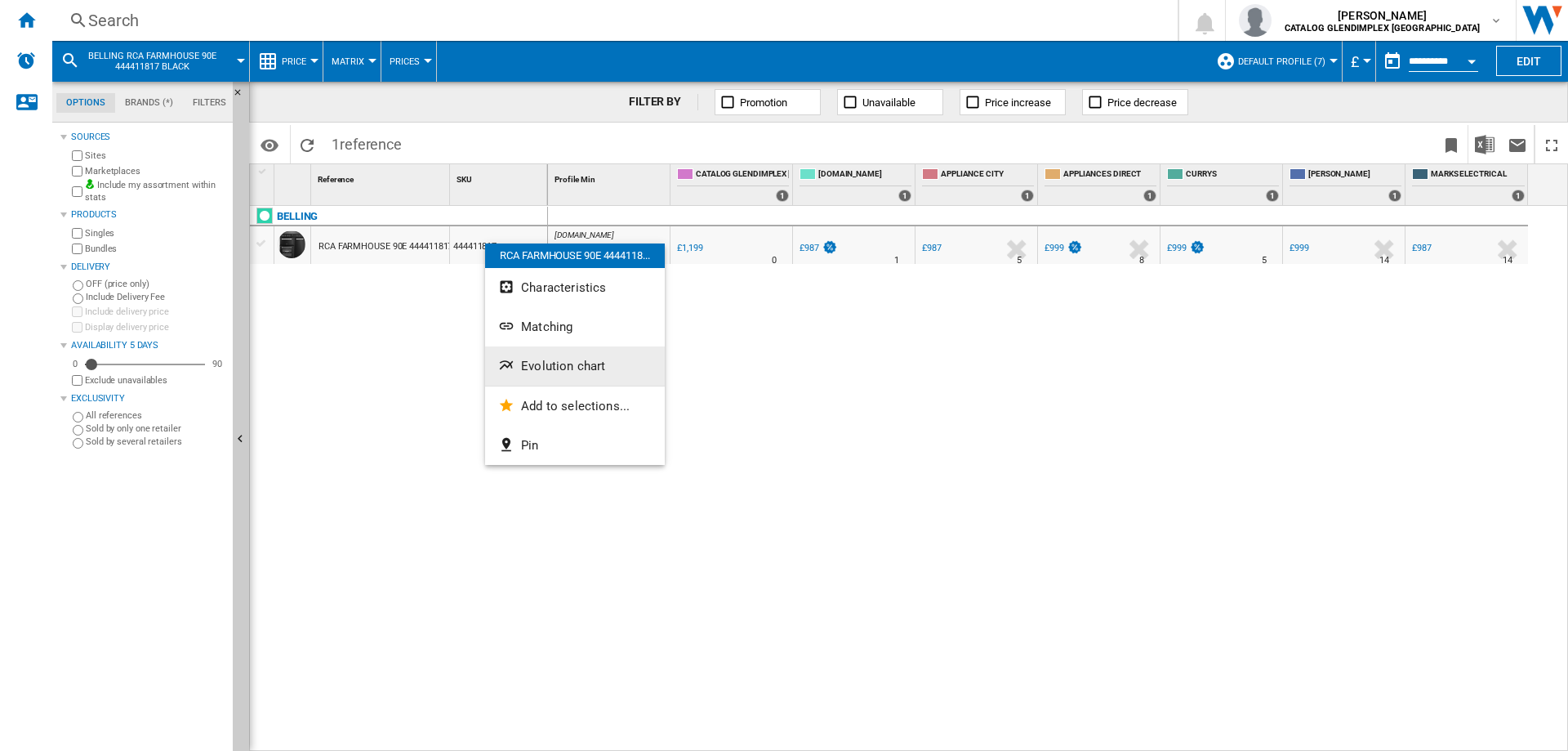
click at [571, 363] on span "Evolution chart" at bounding box center [562, 366] width 84 height 14
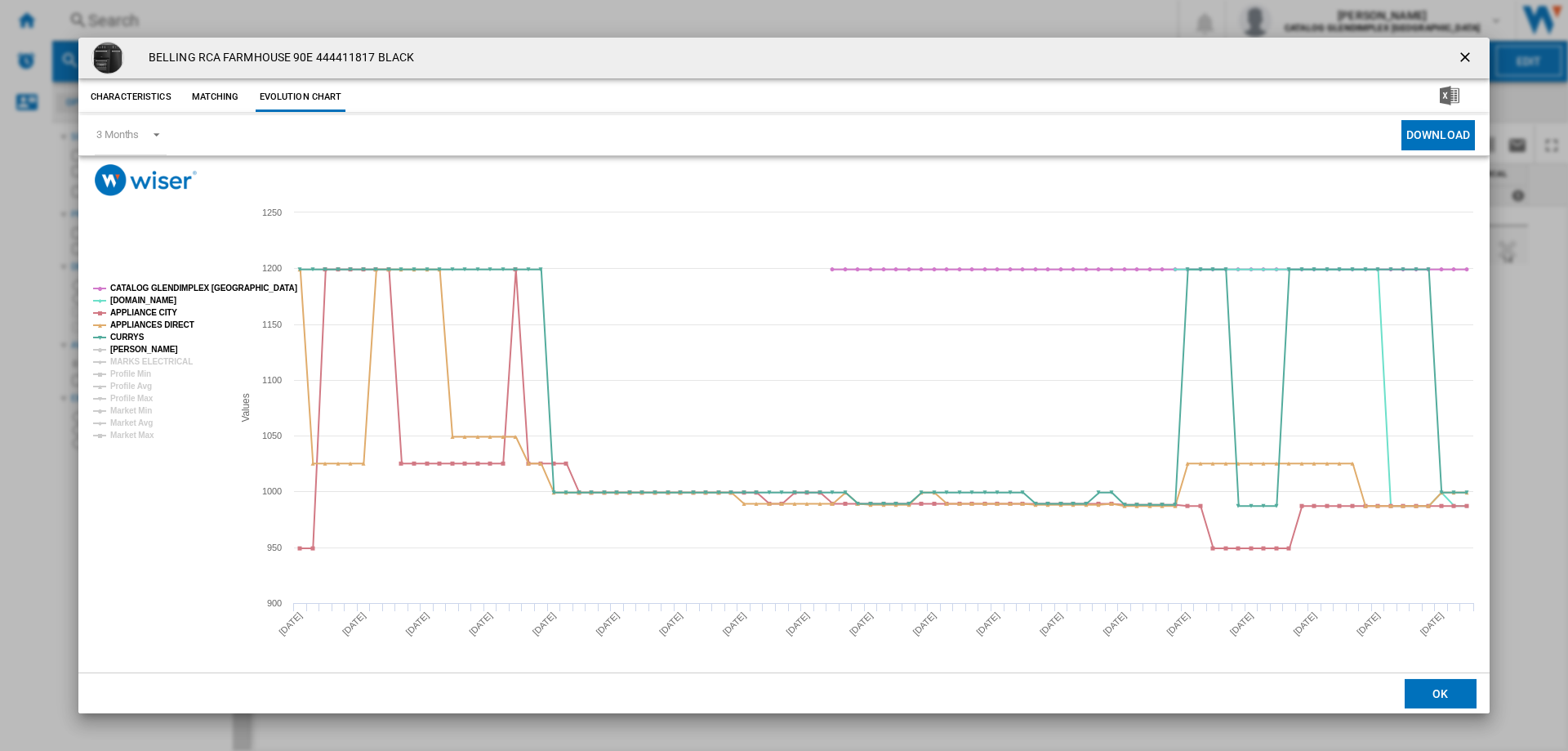
click at [130, 350] on tspan "[PERSON_NAME]" at bounding box center [144, 349] width 68 height 9
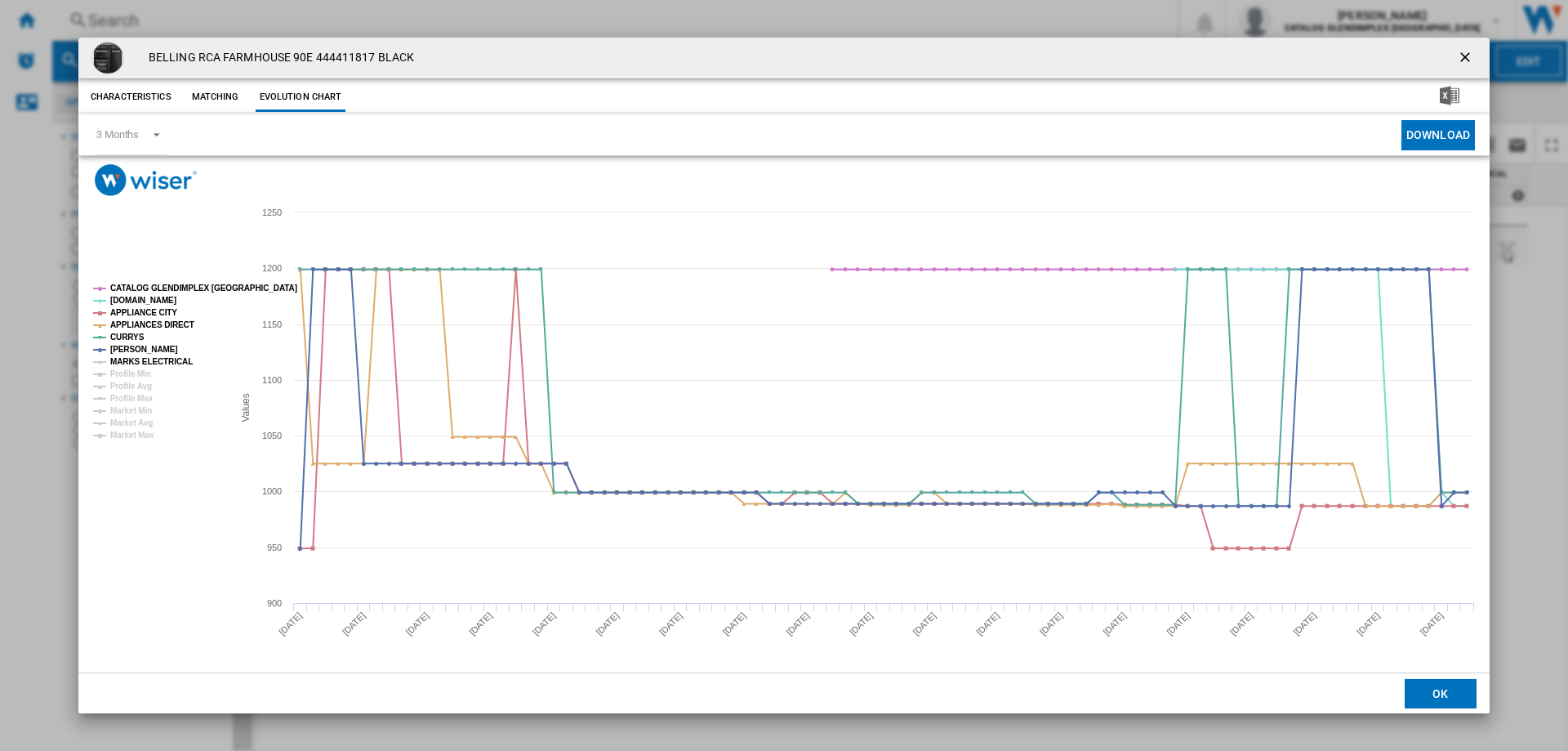
click at [139, 360] on tspan "MARKS ELECTRICAL" at bounding box center [151, 362] width 82 height 9
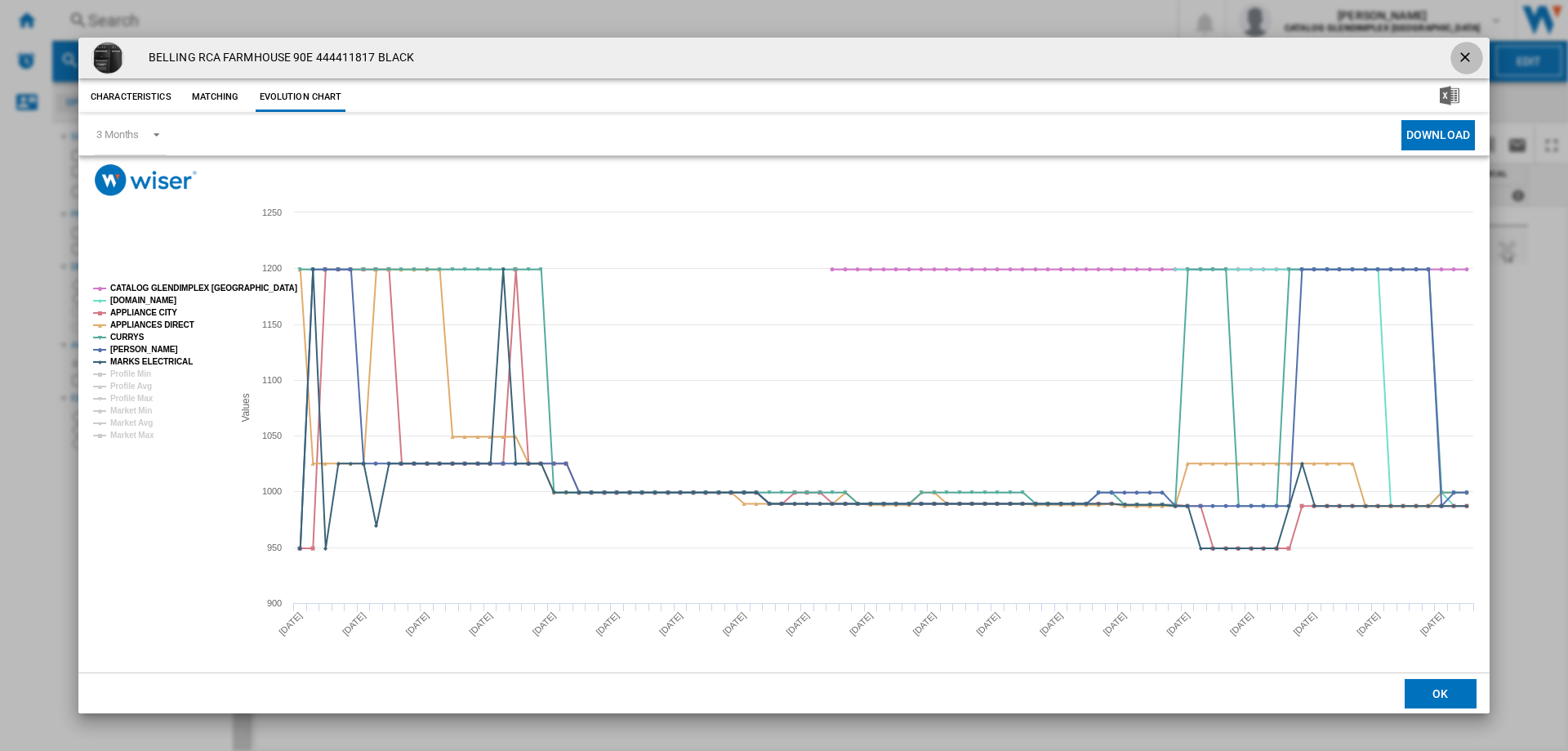
click at [1468, 55] on ng-md-icon "getI18NText('BUTTONS.CLOSE_DIALOG')" at bounding box center [1467, 59] width 20 height 20
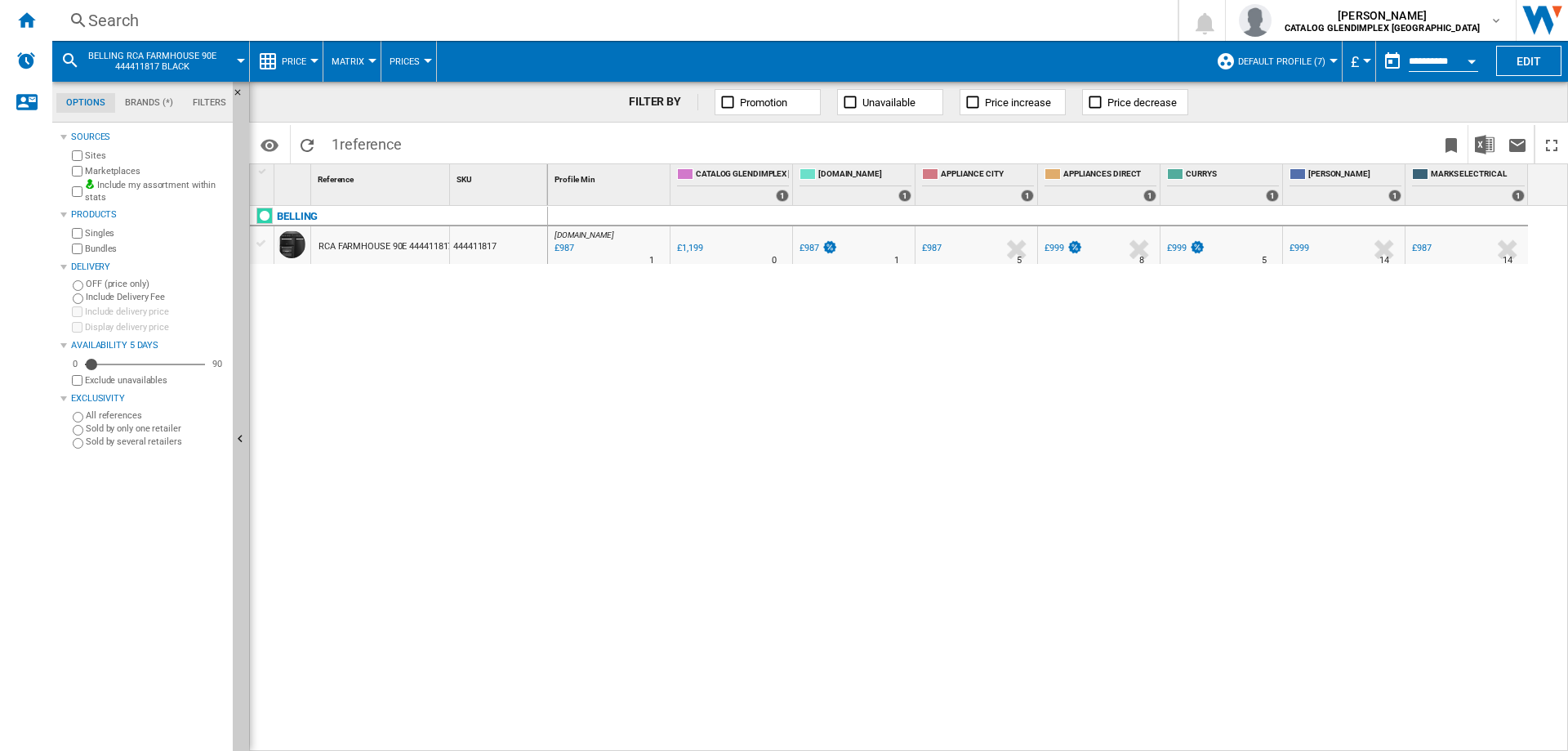
click at [127, 16] on div "Search" at bounding box center [612, 20] width 1047 height 23
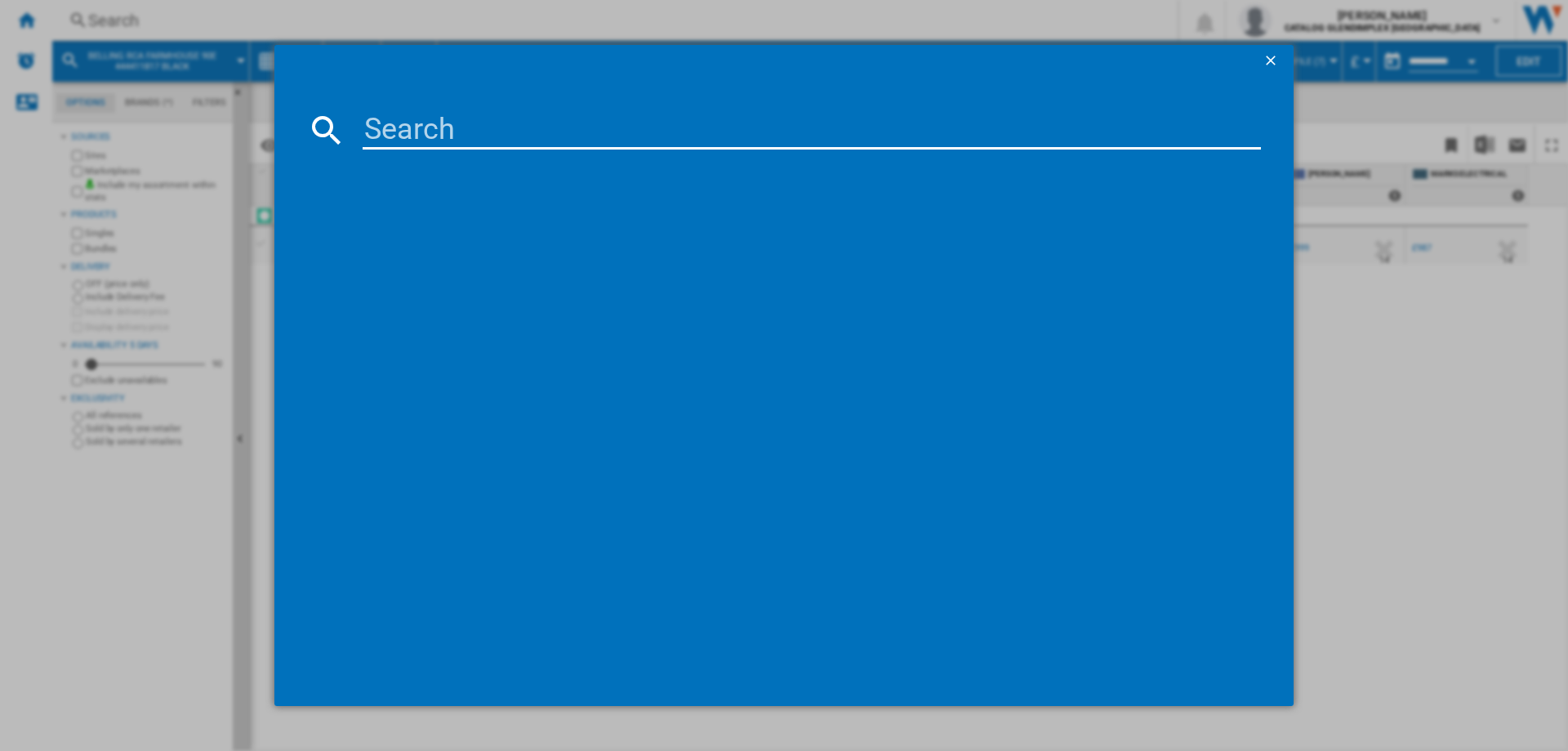
click at [400, 118] on input at bounding box center [812, 129] width 899 height 39
type input "444411826"
click at [515, 233] on div "[GEOGRAPHIC_DATA] 100E 444411826 BLACK" at bounding box center [796, 236] width 883 height 16
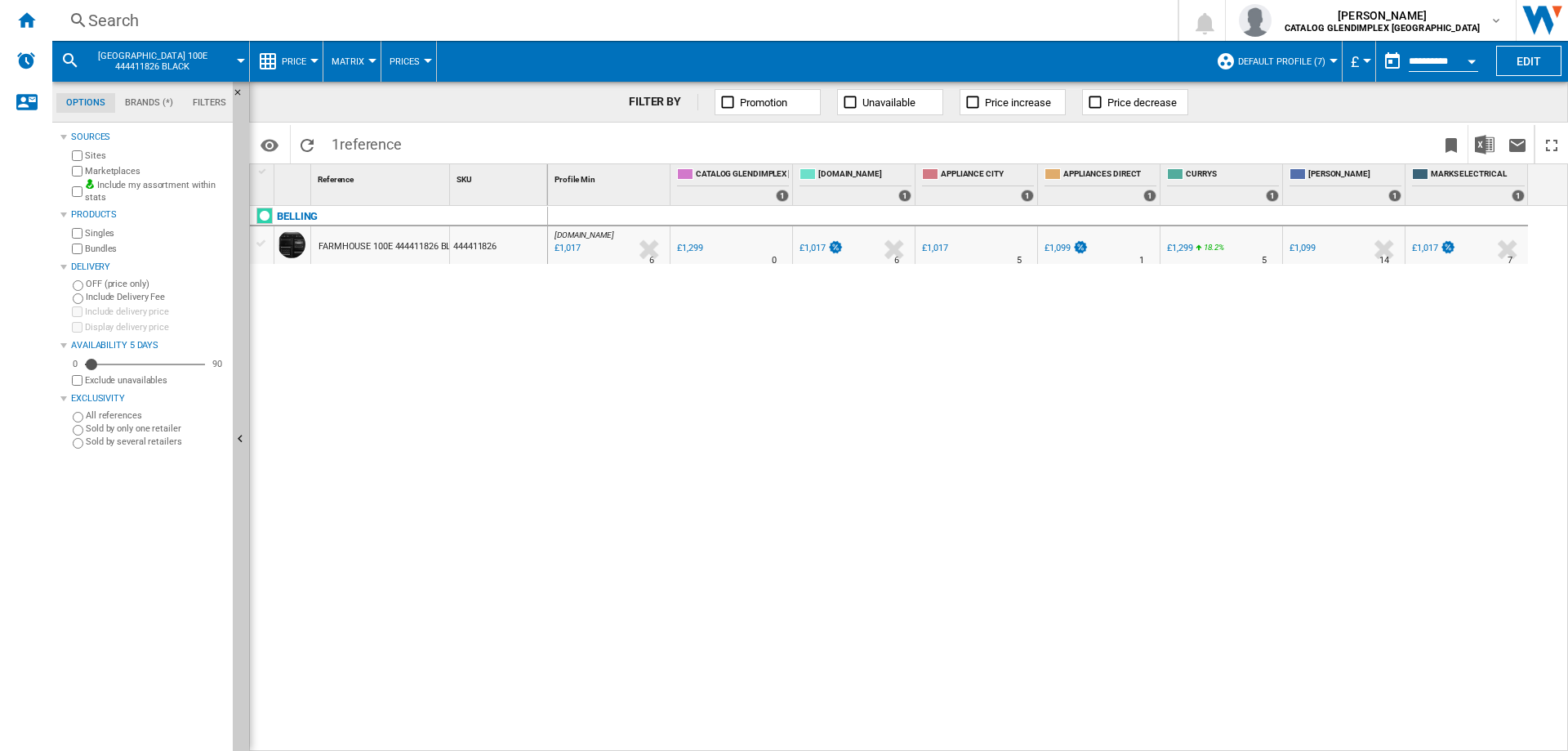
click at [101, 20] on div "Search" at bounding box center [612, 20] width 1047 height 23
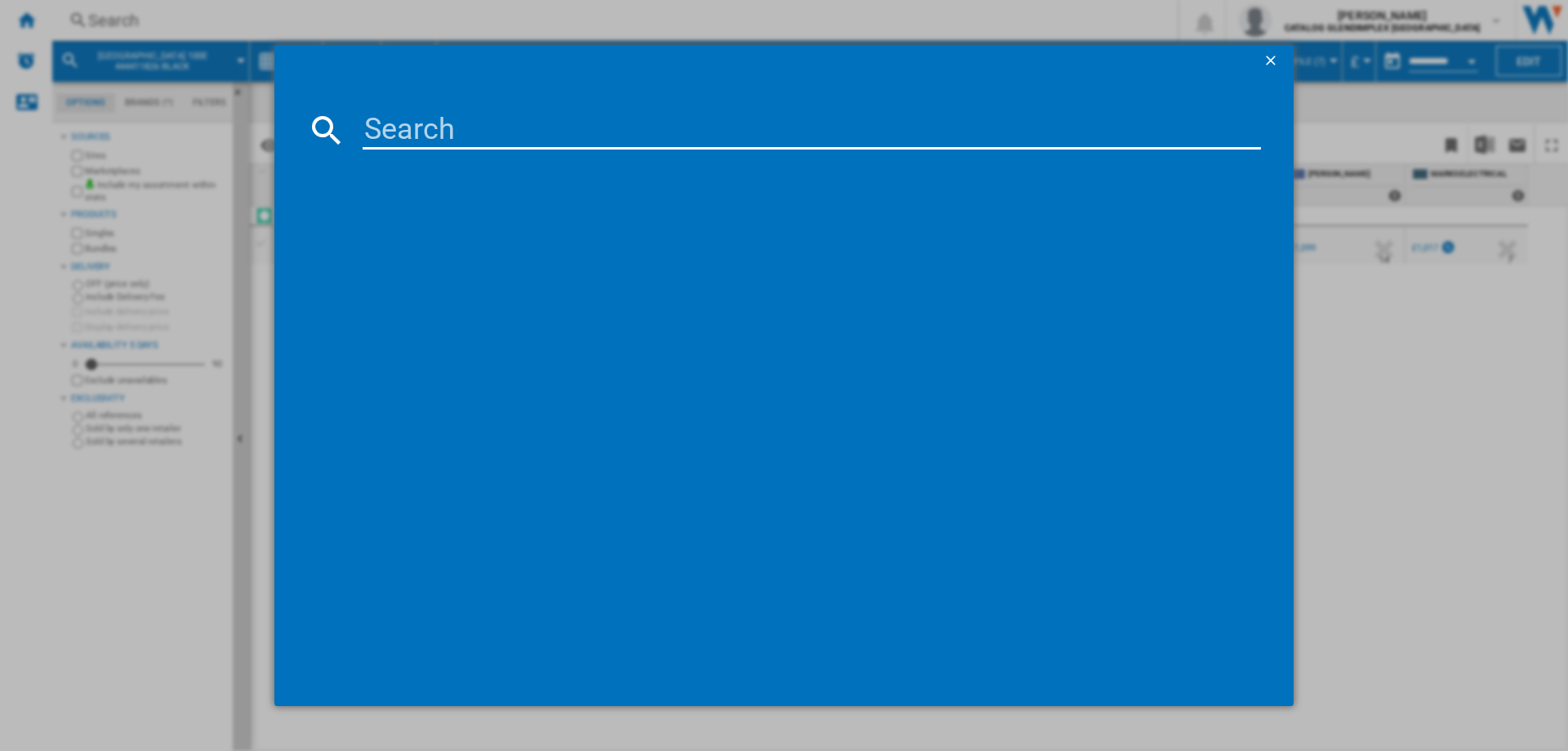
click at [390, 136] on input at bounding box center [812, 129] width 899 height 39
type input "444411849"
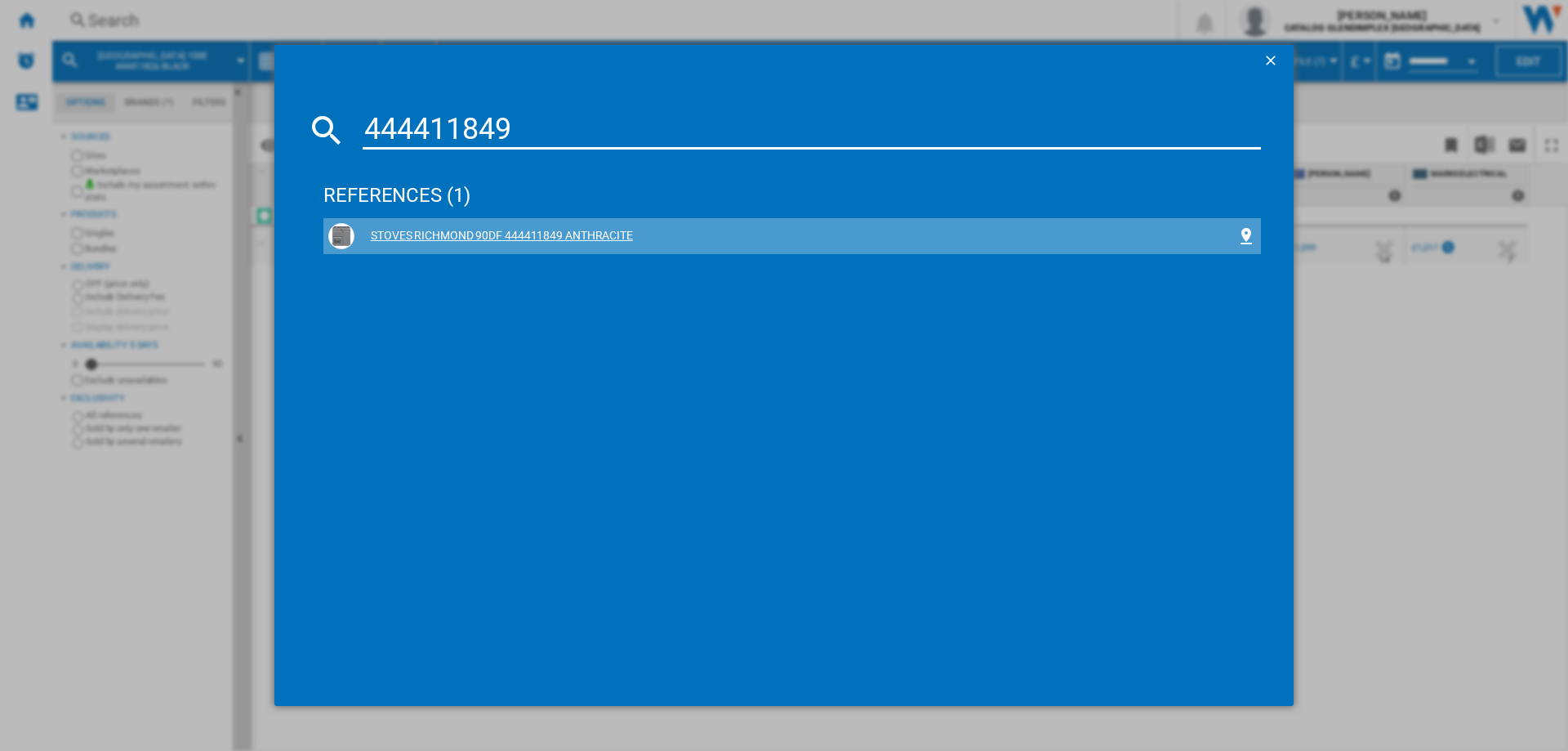
click at [548, 229] on div "STOVES RICHMOND 90DF 444411849 ANTHRACITE" at bounding box center [796, 236] width 883 height 16
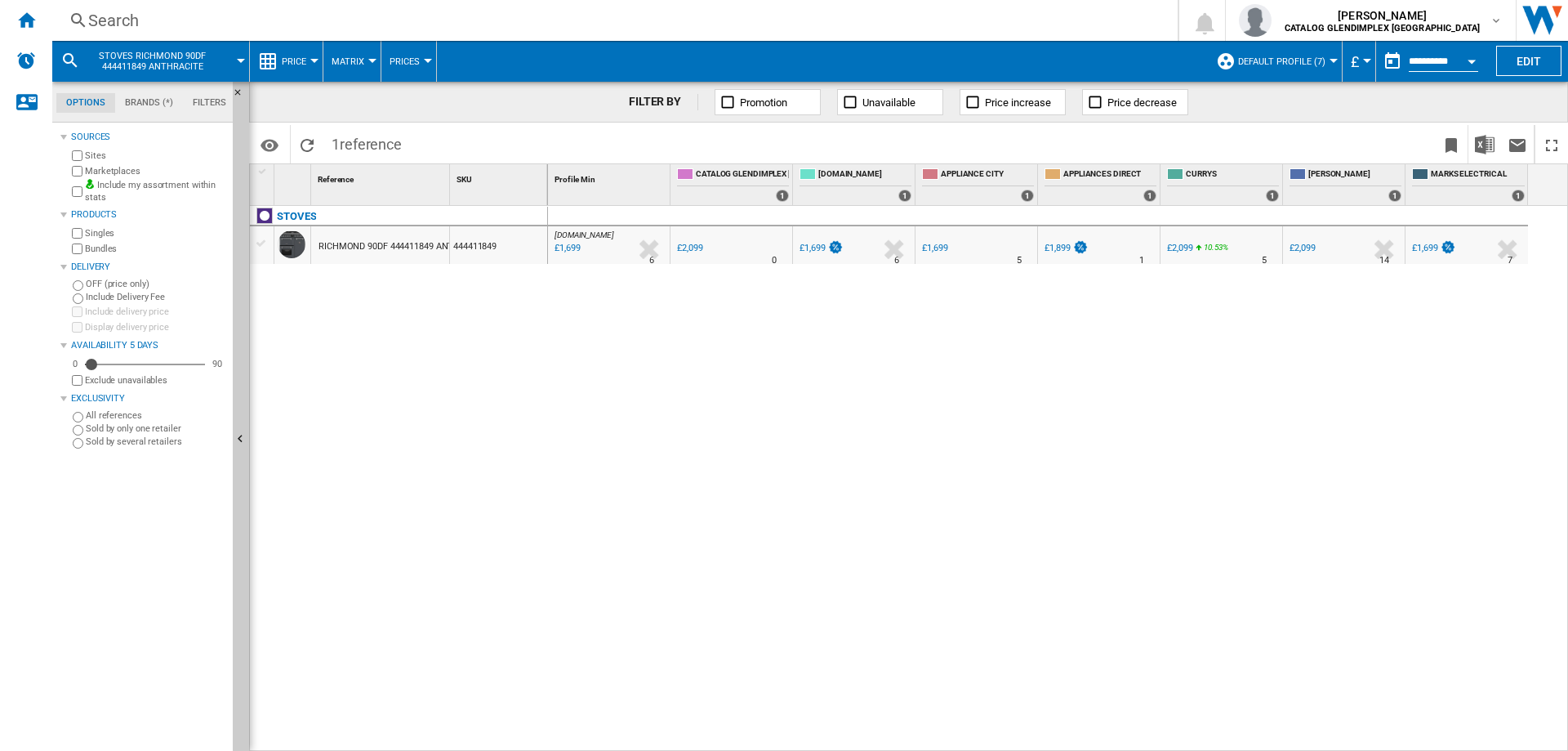
click at [117, 30] on div "Search" at bounding box center [612, 20] width 1047 height 23
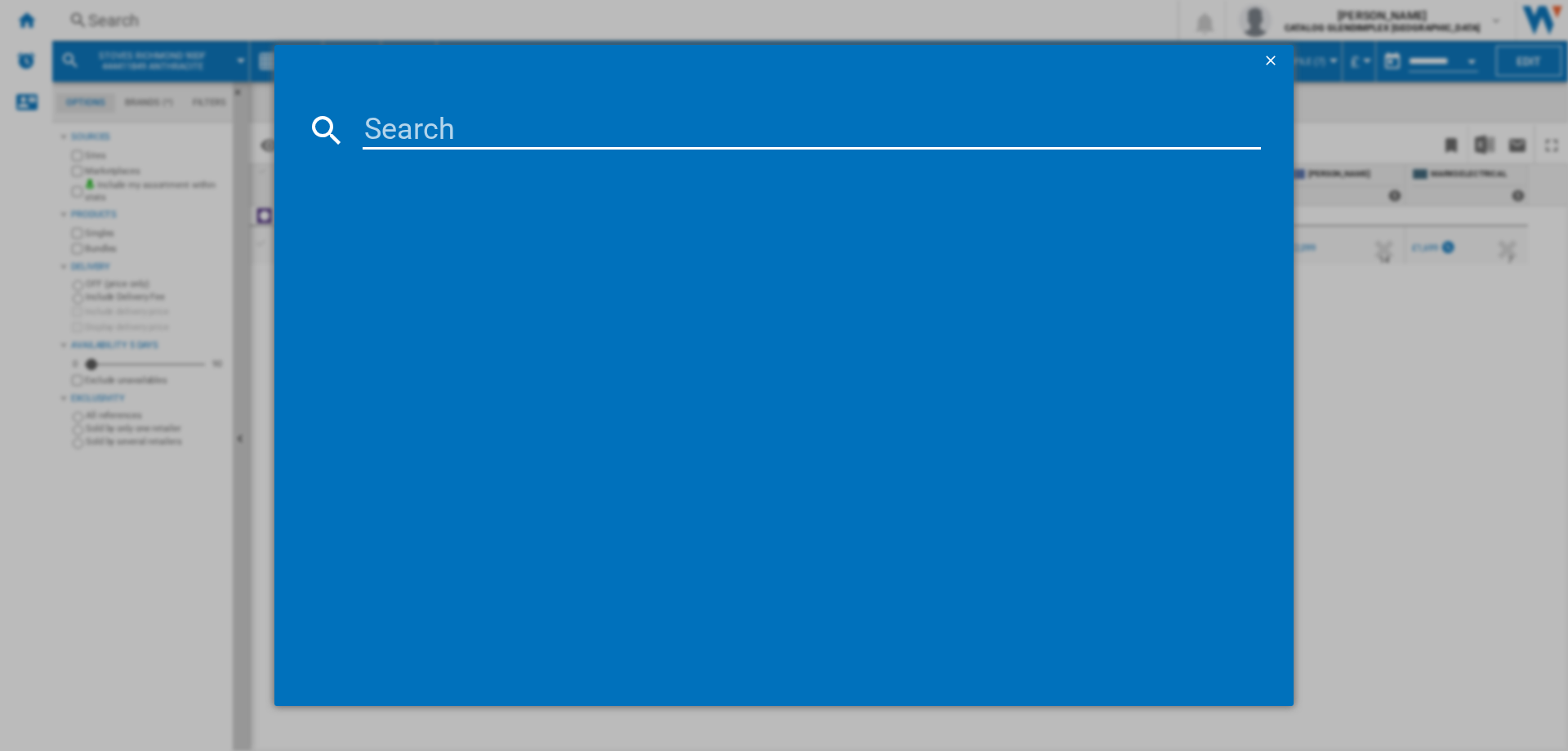
click at [398, 123] on input at bounding box center [812, 129] width 899 height 39
type input "444411858"
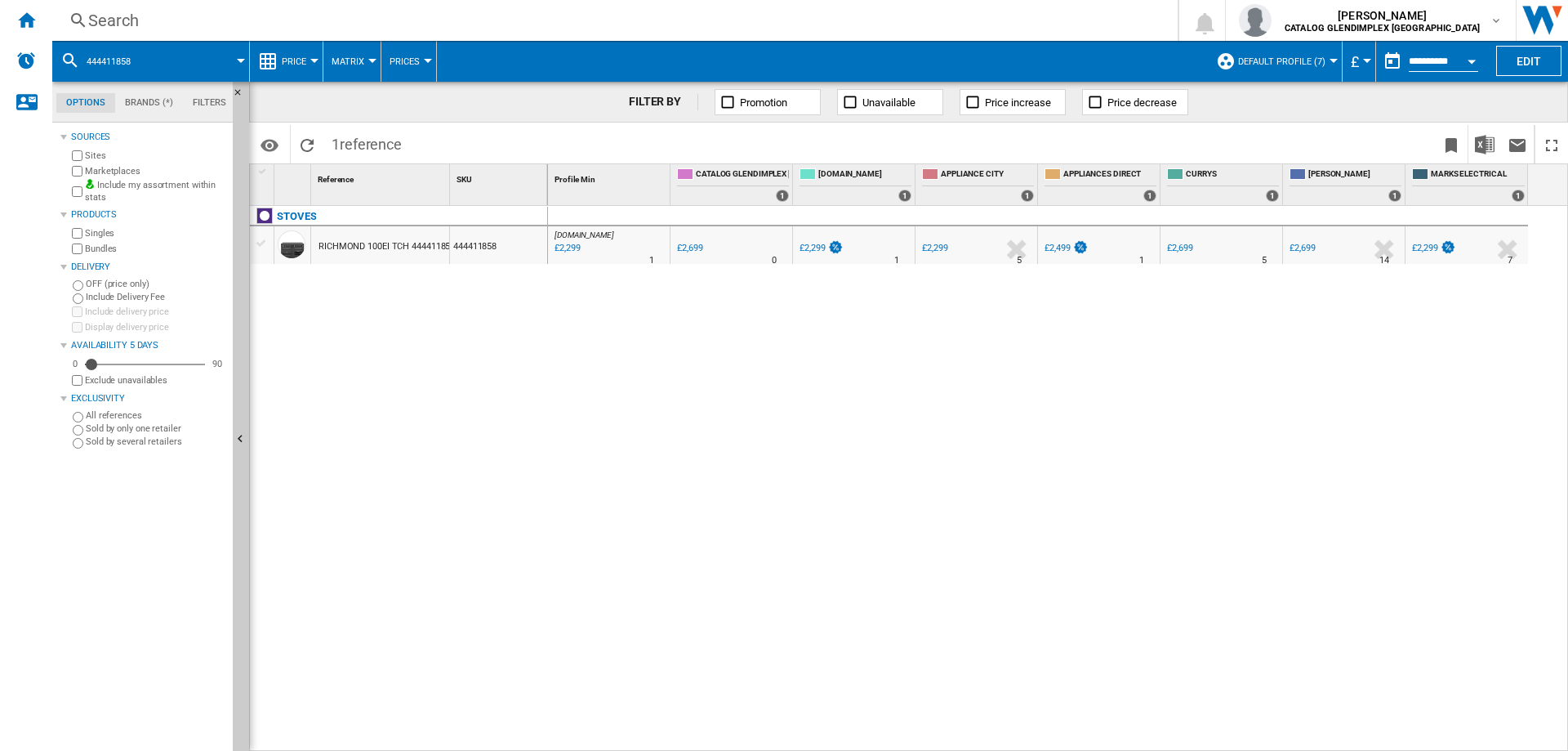
click at [99, 24] on div "Search" at bounding box center [612, 20] width 1047 height 23
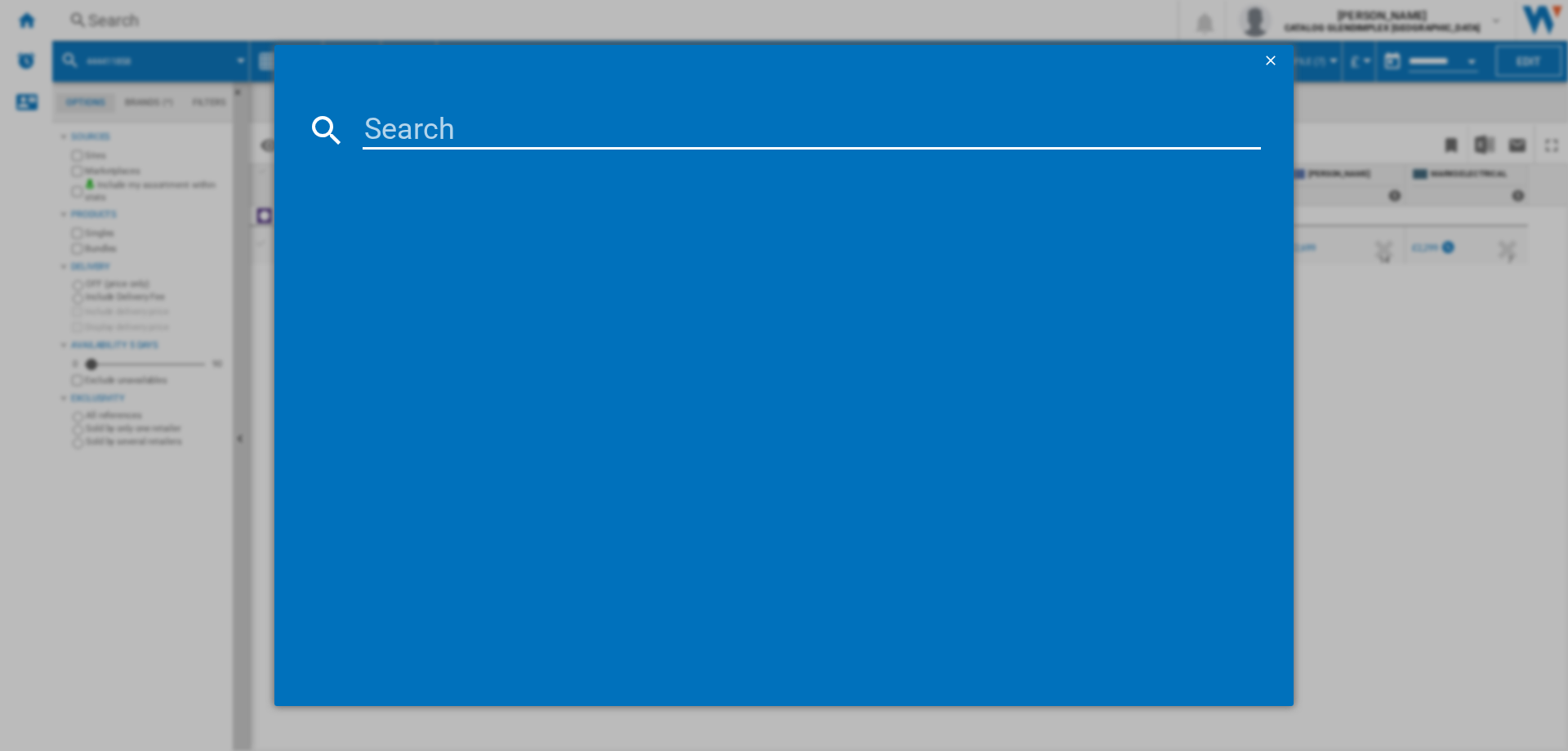
click at [415, 120] on input at bounding box center [812, 129] width 899 height 39
type input "444411852"
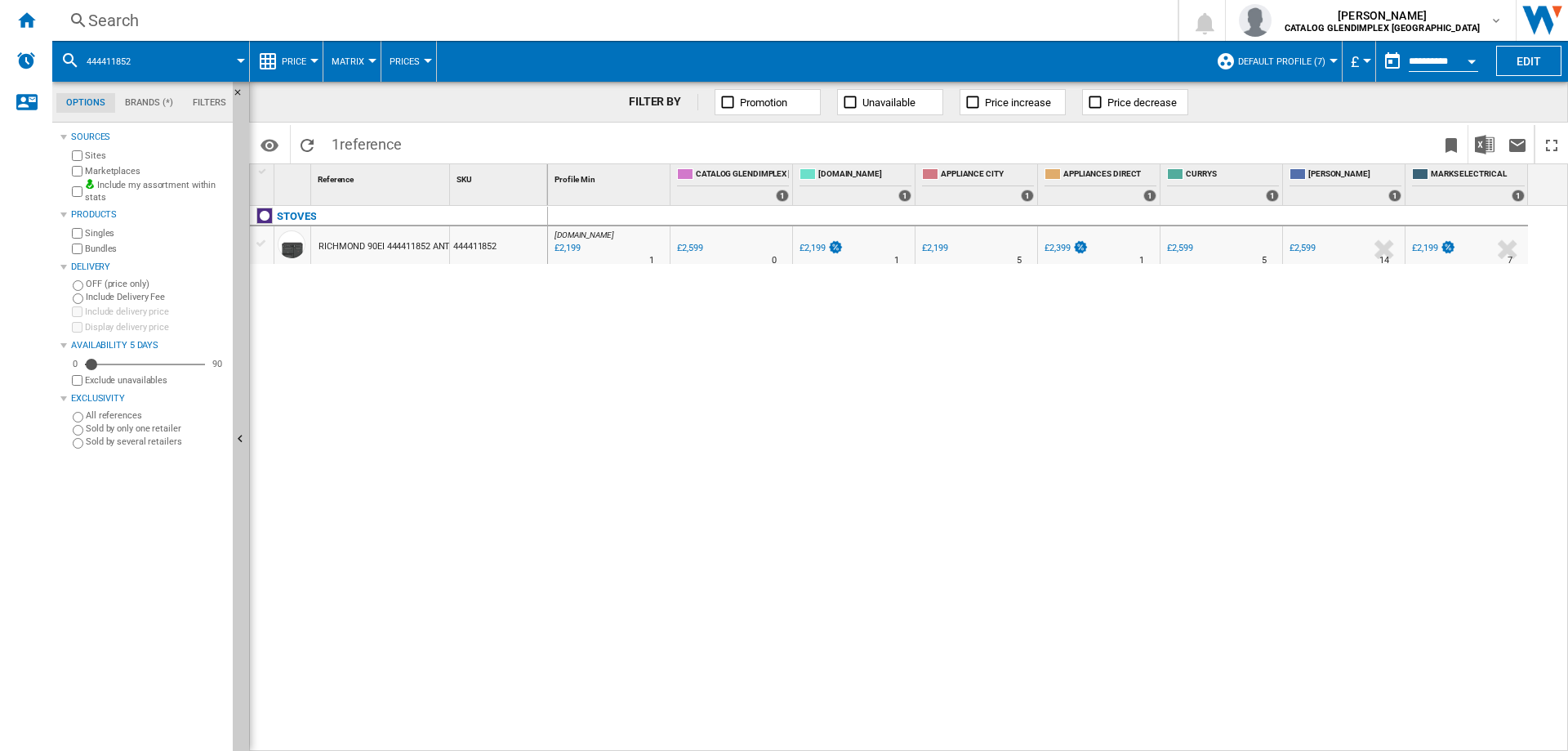
click at [124, 19] on div "Search" at bounding box center [612, 20] width 1047 height 23
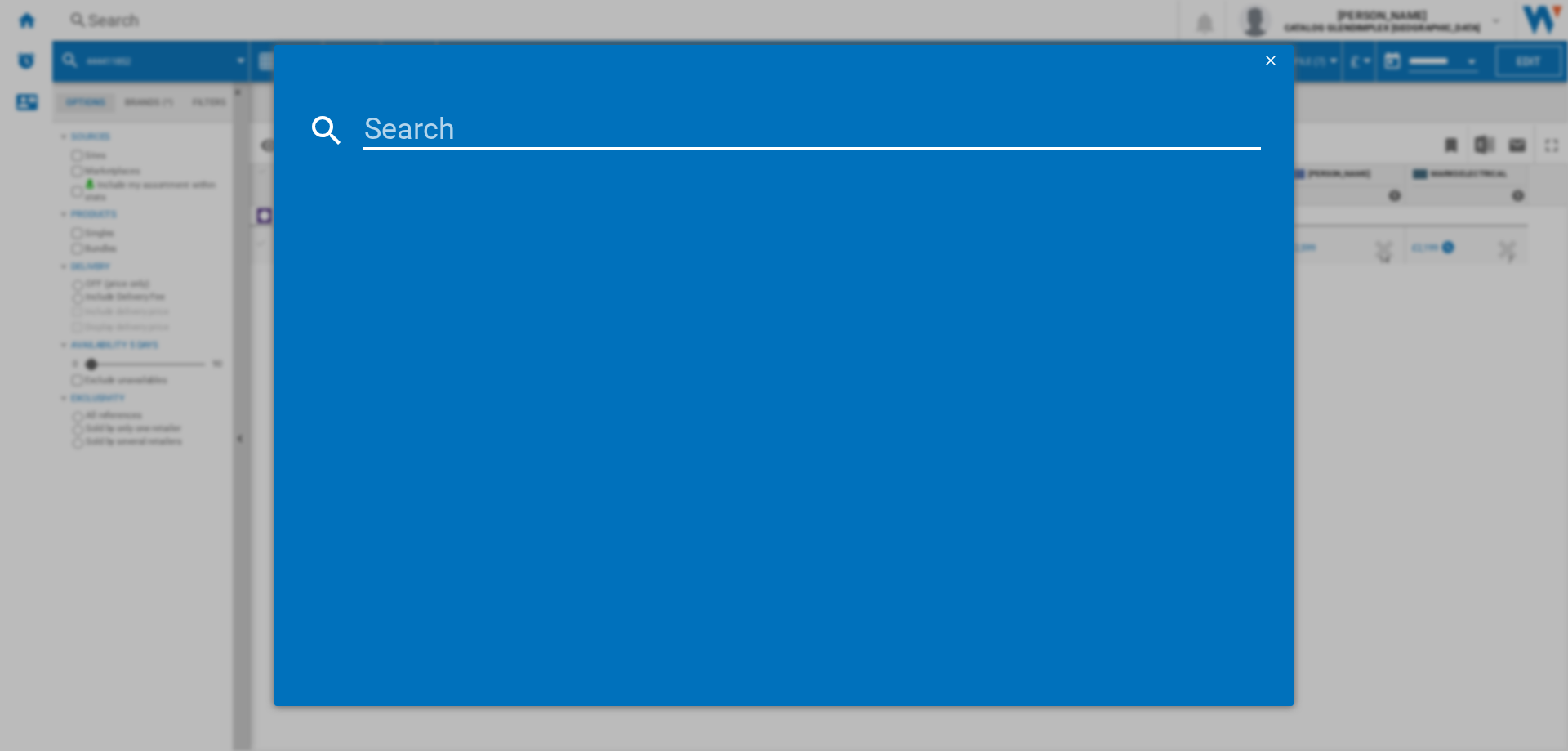
click at [438, 127] on input at bounding box center [812, 129] width 899 height 39
type input "444411855"
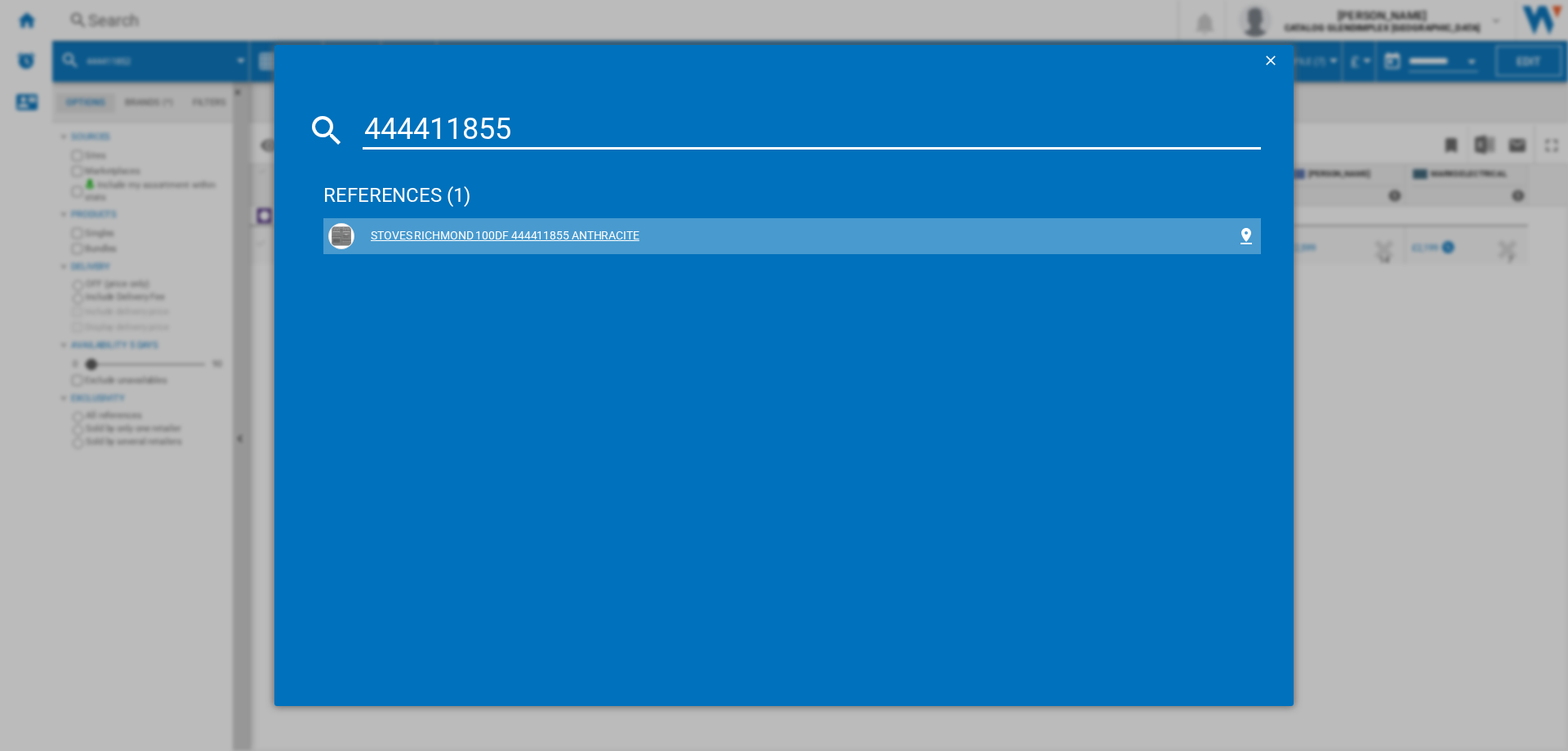
click at [570, 234] on div "STOVES RICHMOND 100DF 444411855 ANTHRACITE" at bounding box center [796, 236] width 883 height 16
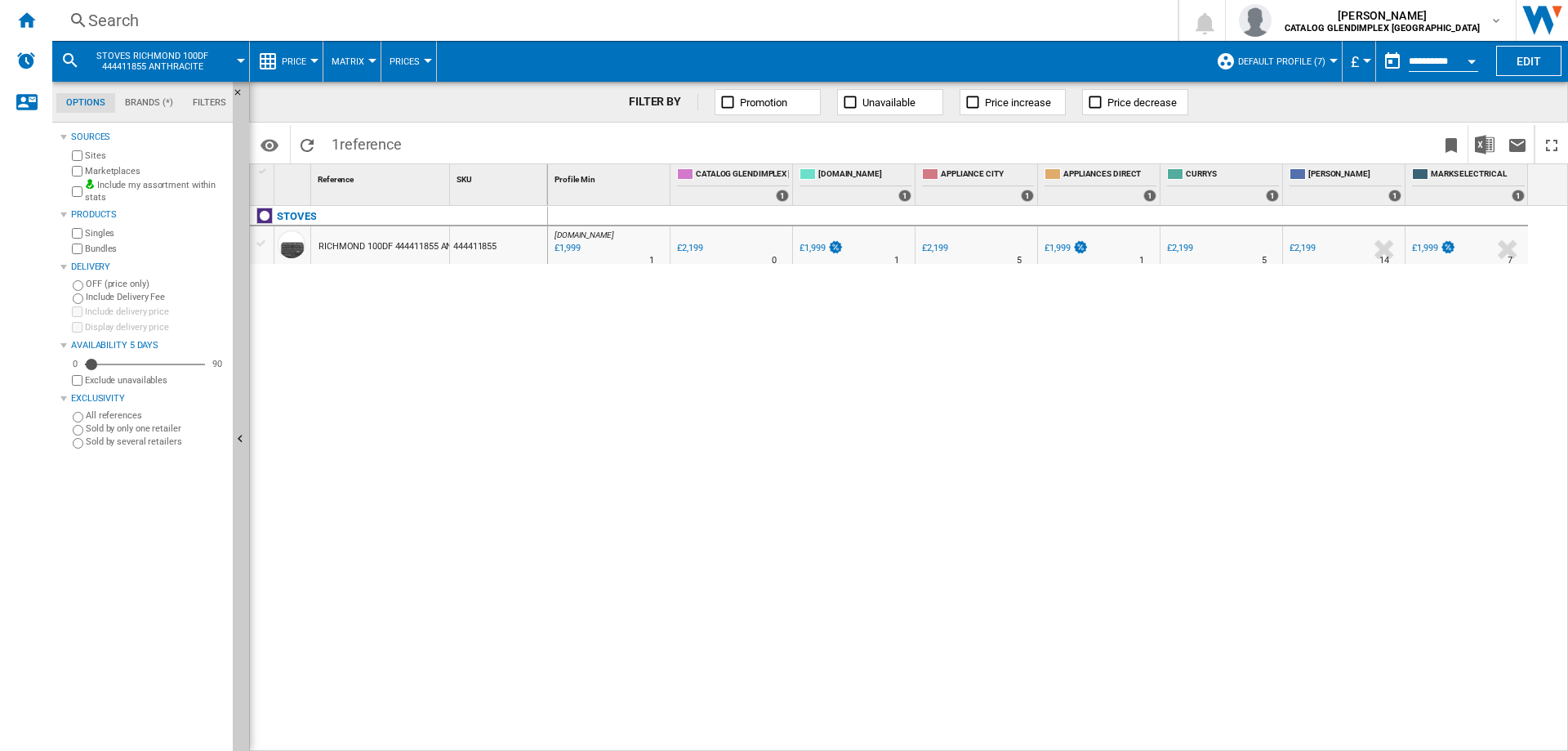
click at [128, 21] on div "Search" at bounding box center [612, 20] width 1047 height 23
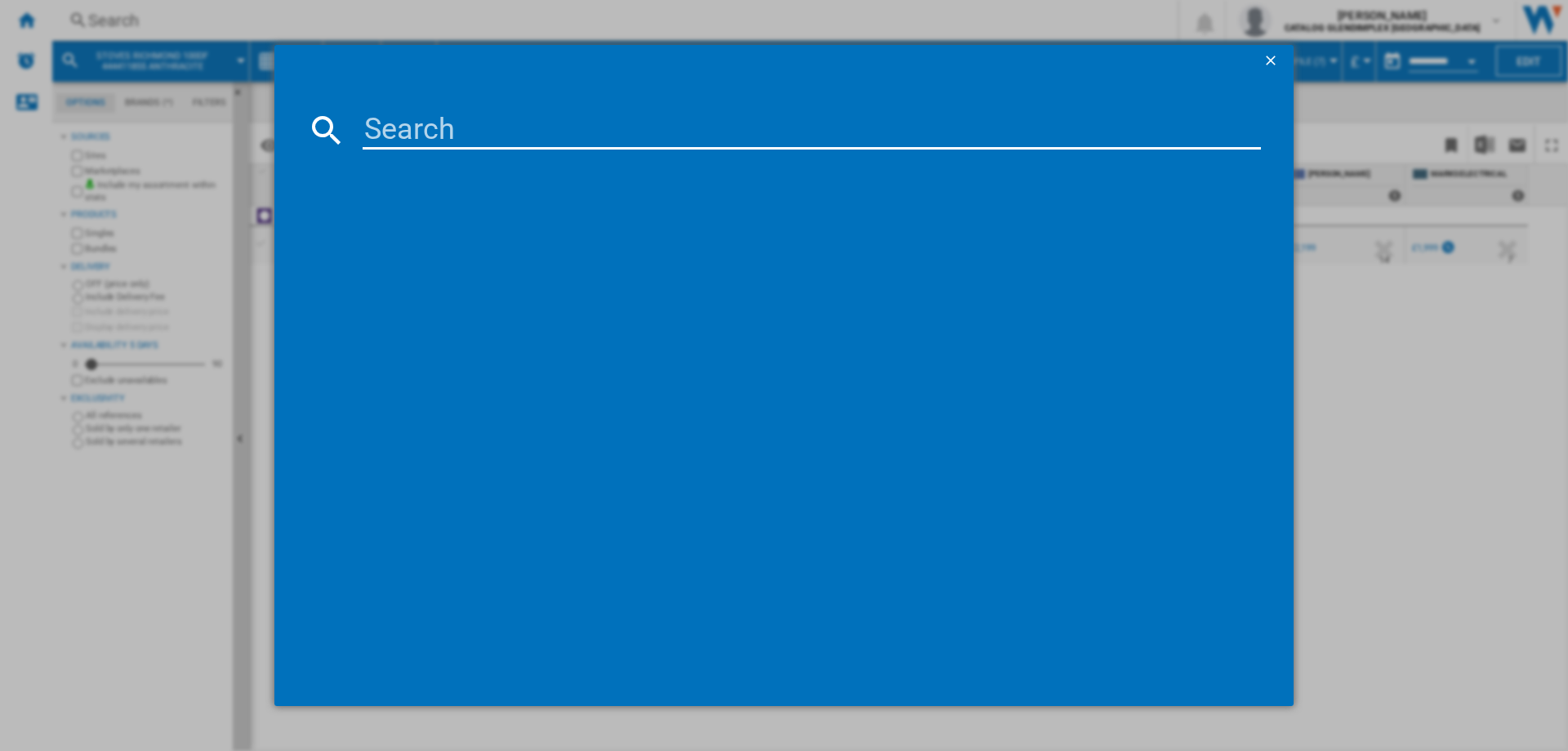
click at [416, 116] on input at bounding box center [812, 129] width 899 height 39
type input "444411815"
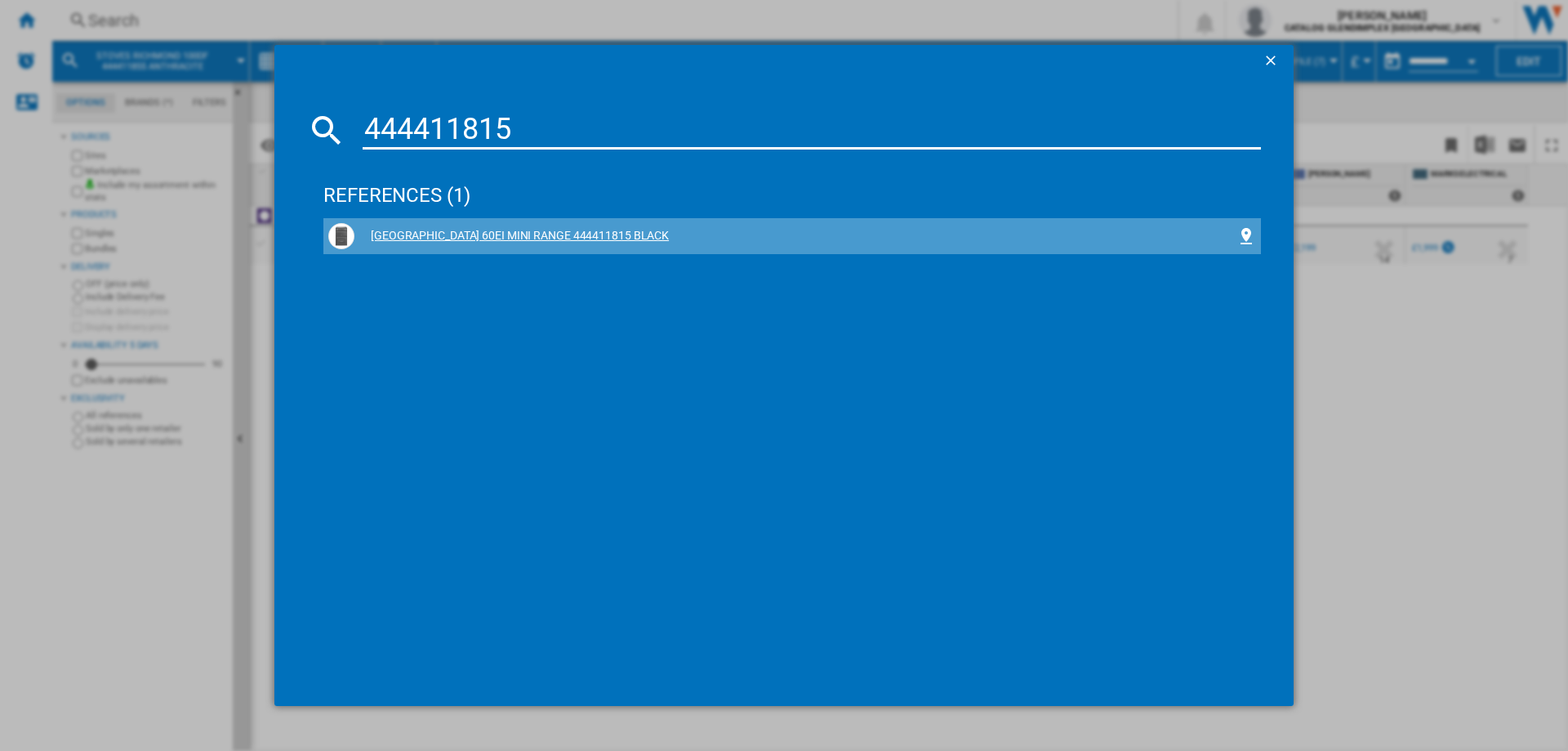
click at [478, 231] on div "[GEOGRAPHIC_DATA] 60EI MINI RANGE 444411815 BLACK" at bounding box center [796, 236] width 883 height 16
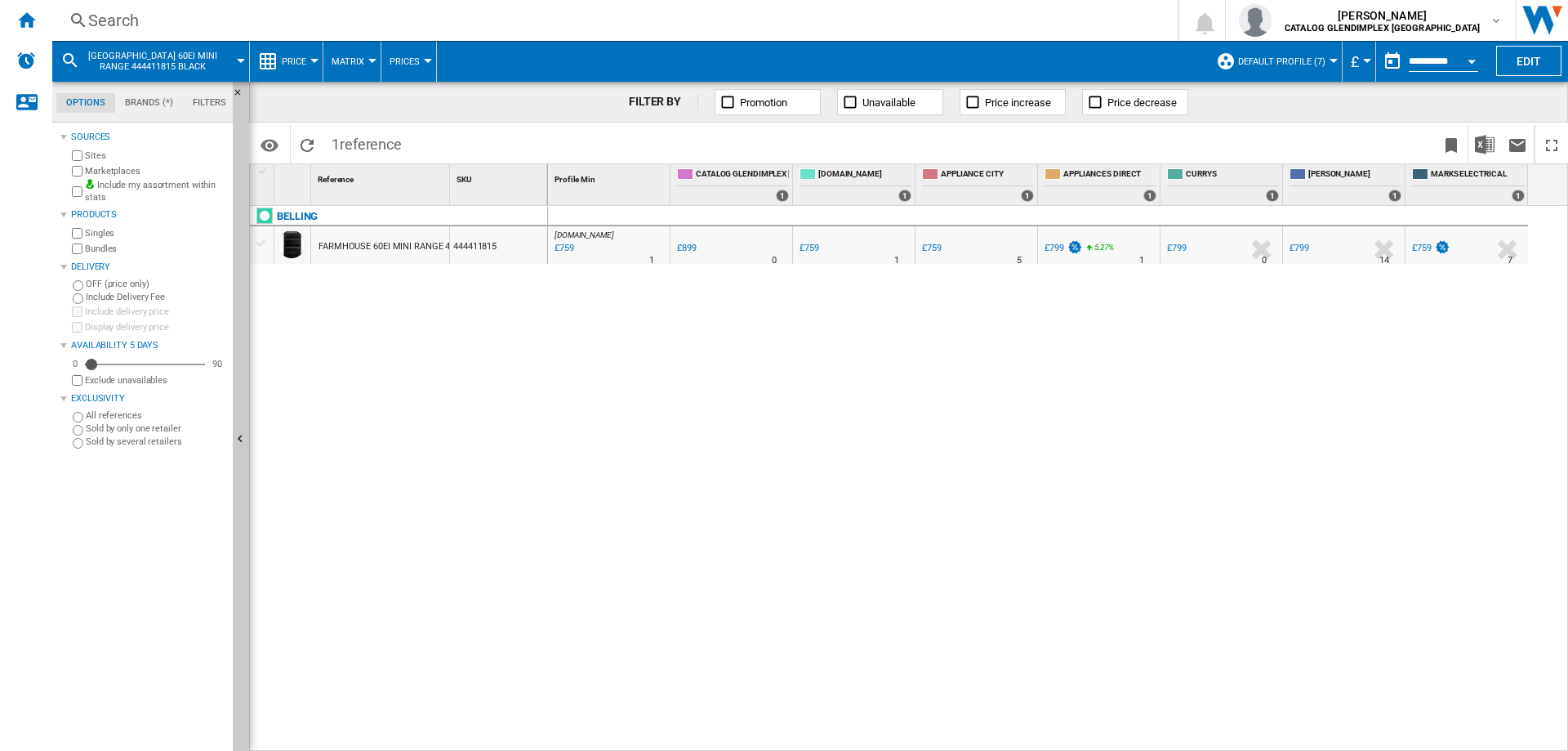
click at [94, 14] on div "Search" at bounding box center [612, 20] width 1047 height 23
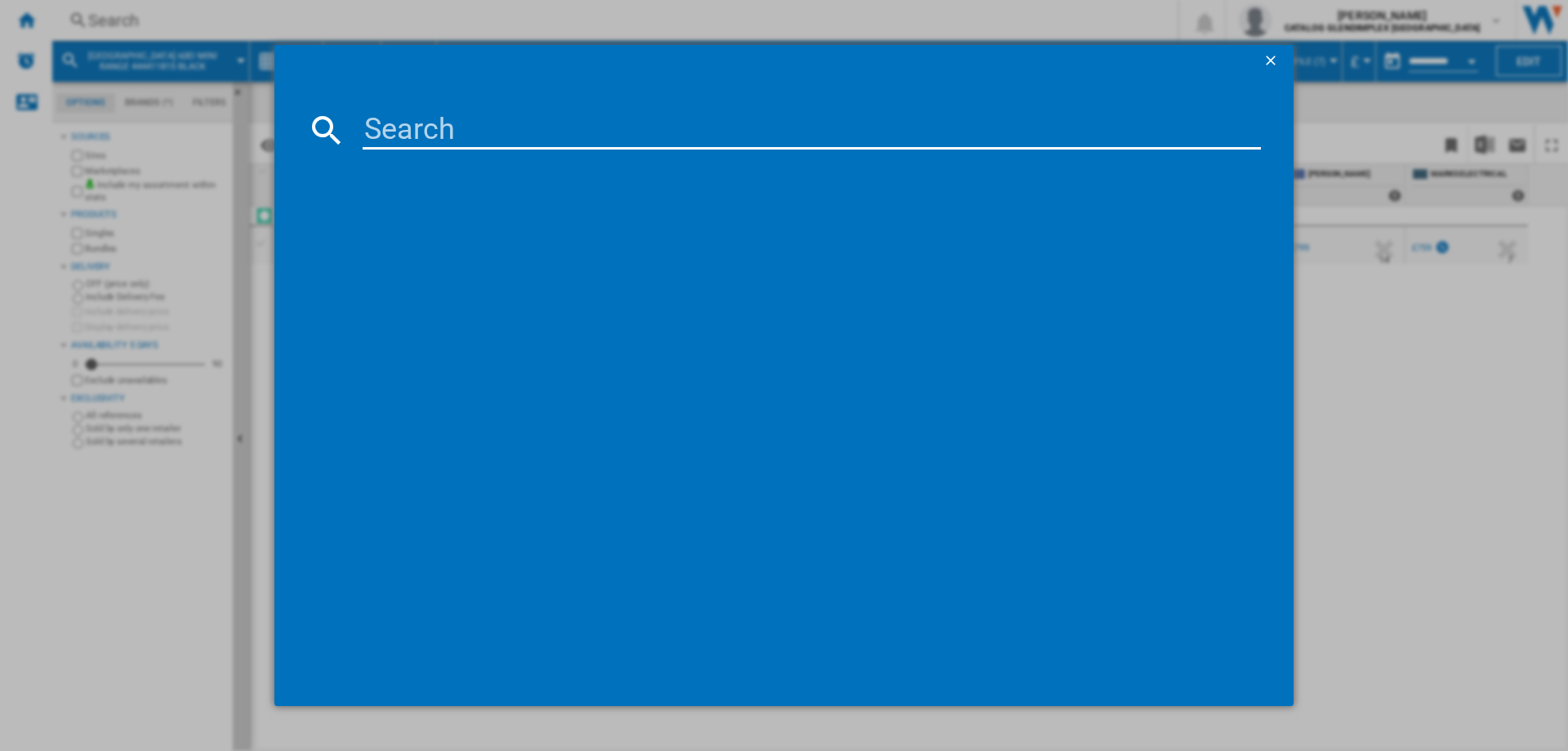
click at [456, 134] on input at bounding box center [812, 129] width 899 height 39
type input "444411818"
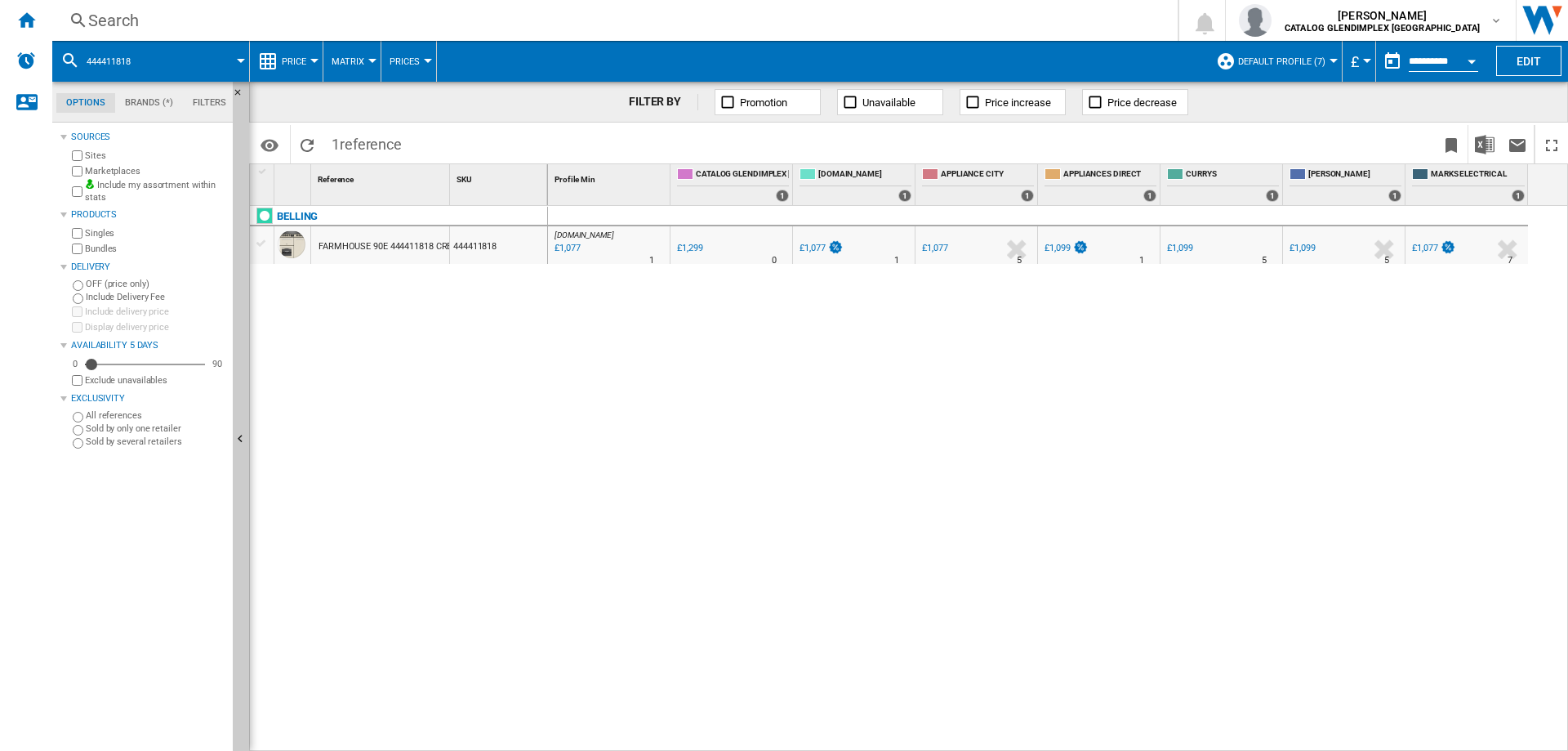
click at [114, 14] on div "Search" at bounding box center [612, 20] width 1047 height 23
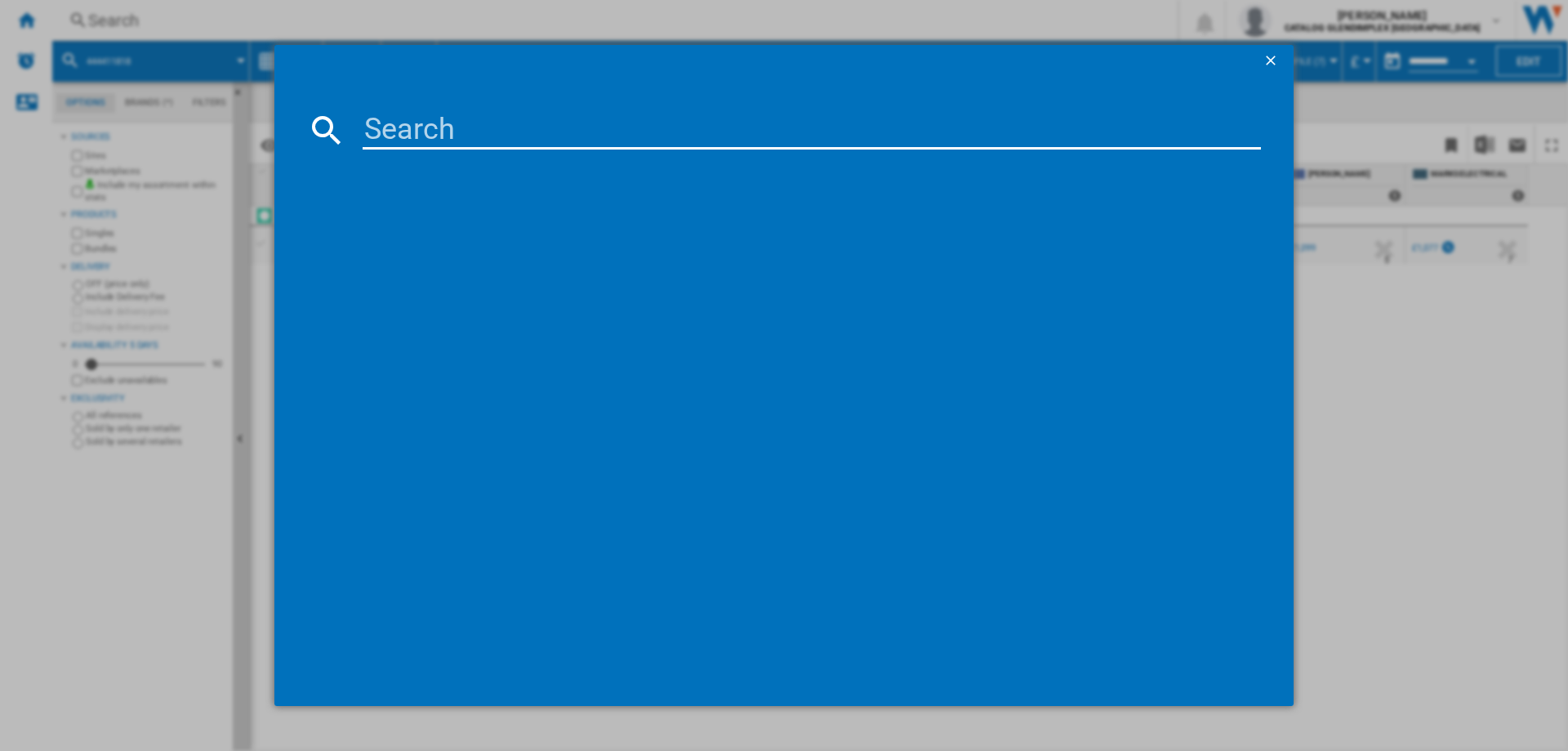
click at [411, 115] on input at bounding box center [812, 129] width 899 height 39
type input "444411850"
click at [533, 236] on div "STOVES RCA RICHMOND 90DF 444411850 BLACK" at bounding box center [796, 236] width 883 height 16
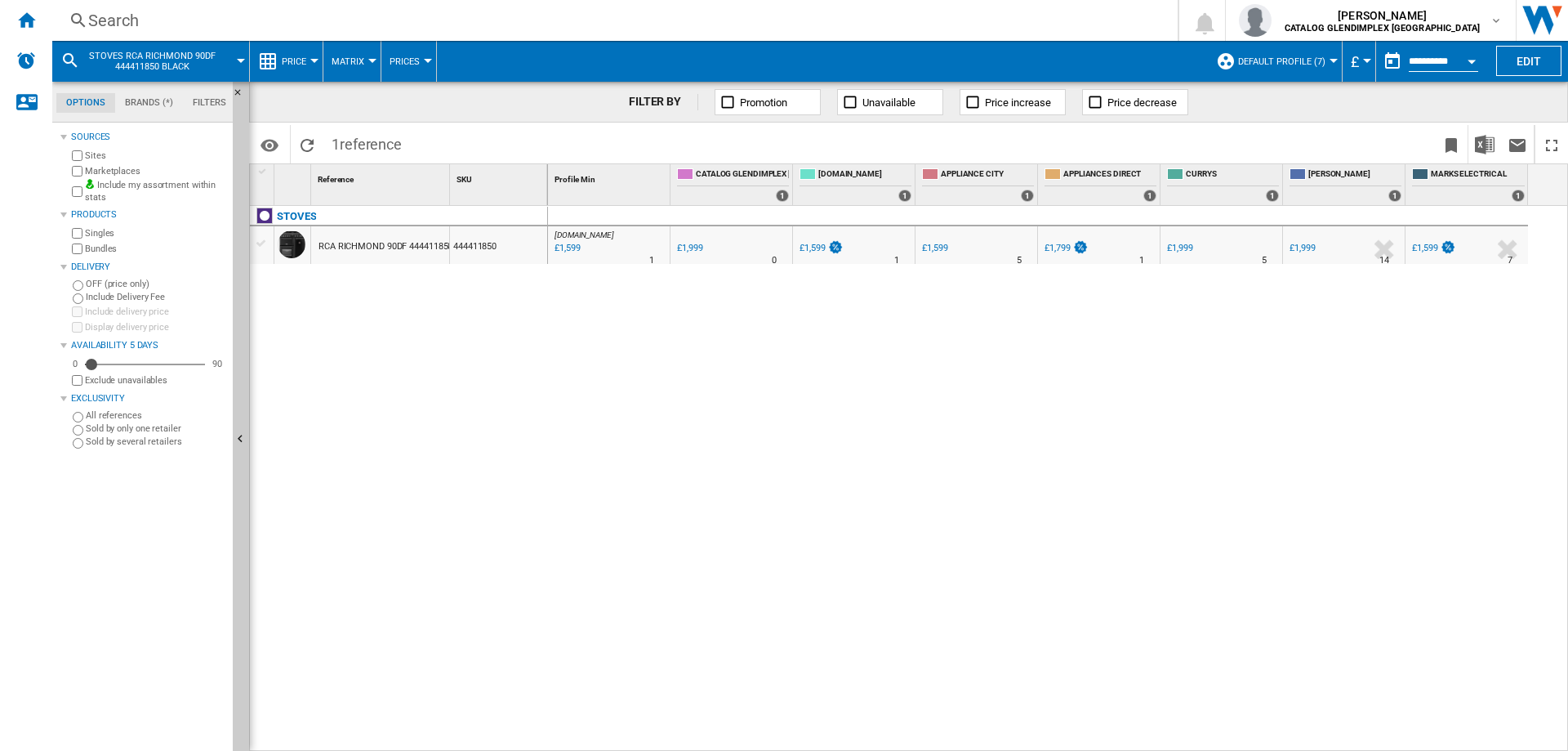
click at [109, 17] on div "Search" at bounding box center [612, 20] width 1047 height 23
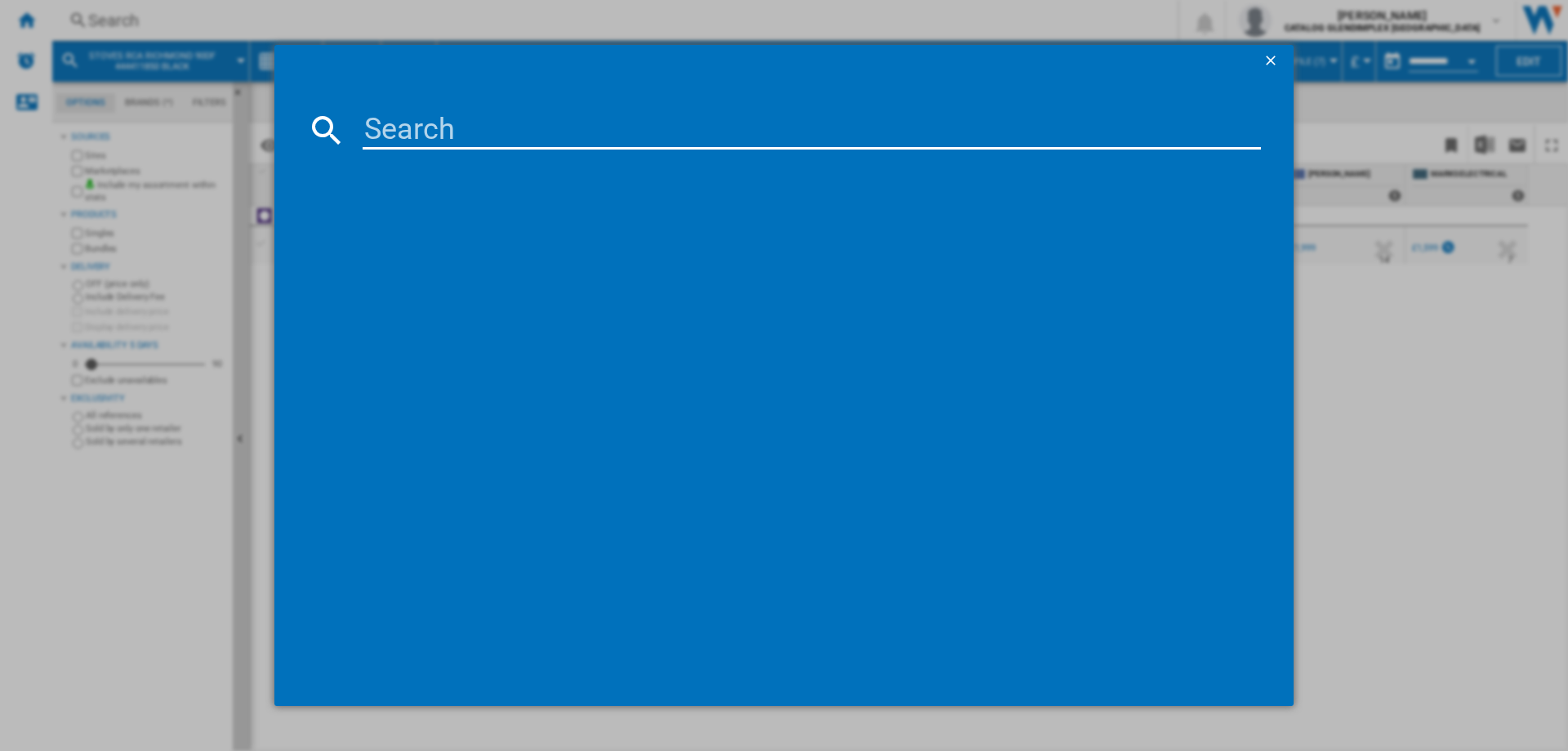
click at [395, 112] on input at bounding box center [812, 129] width 899 height 39
type input "444411856"
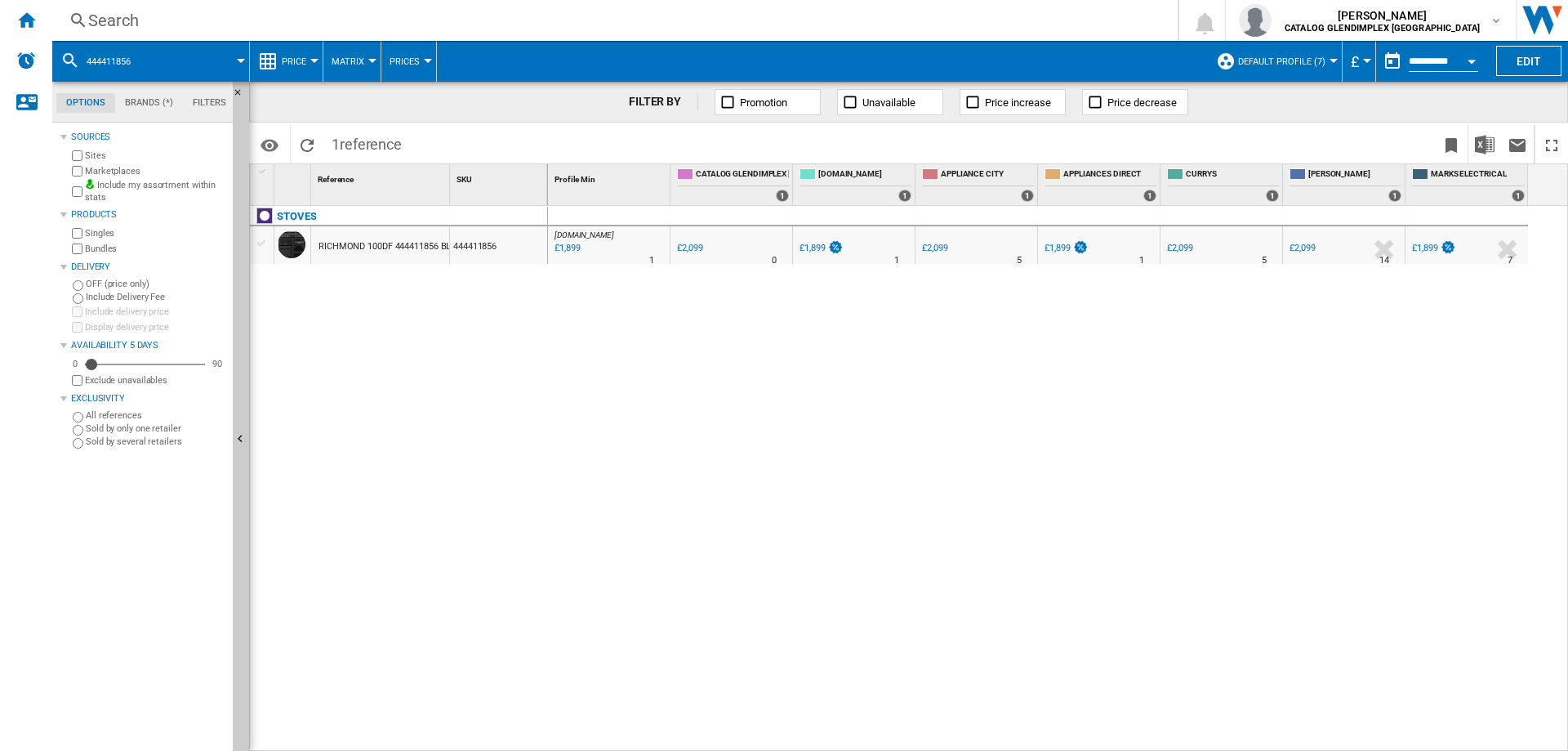
click at [131, 19] on div "Search" at bounding box center [612, 20] width 1047 height 23
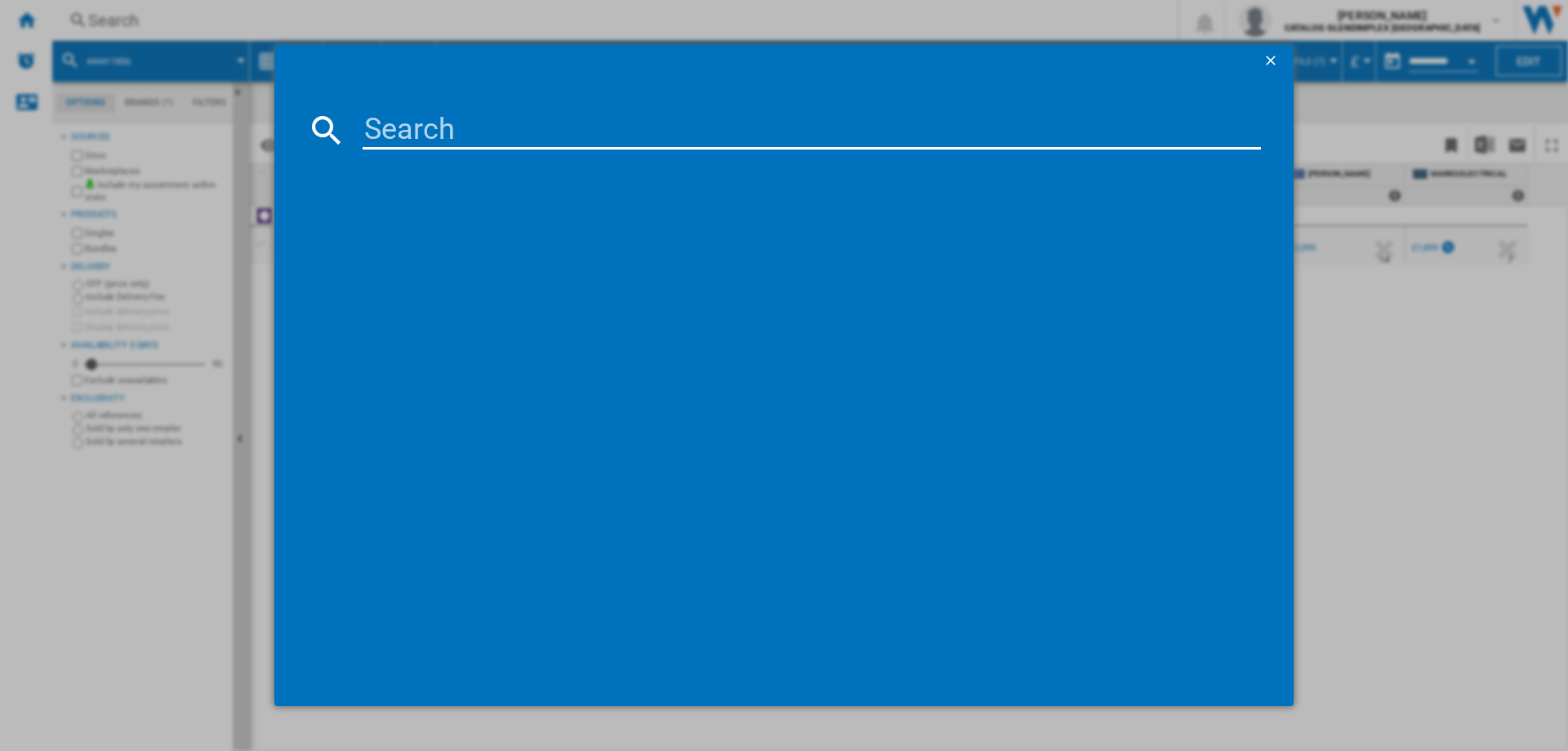
click at [430, 125] on input at bounding box center [812, 129] width 899 height 39
type input "444411812"
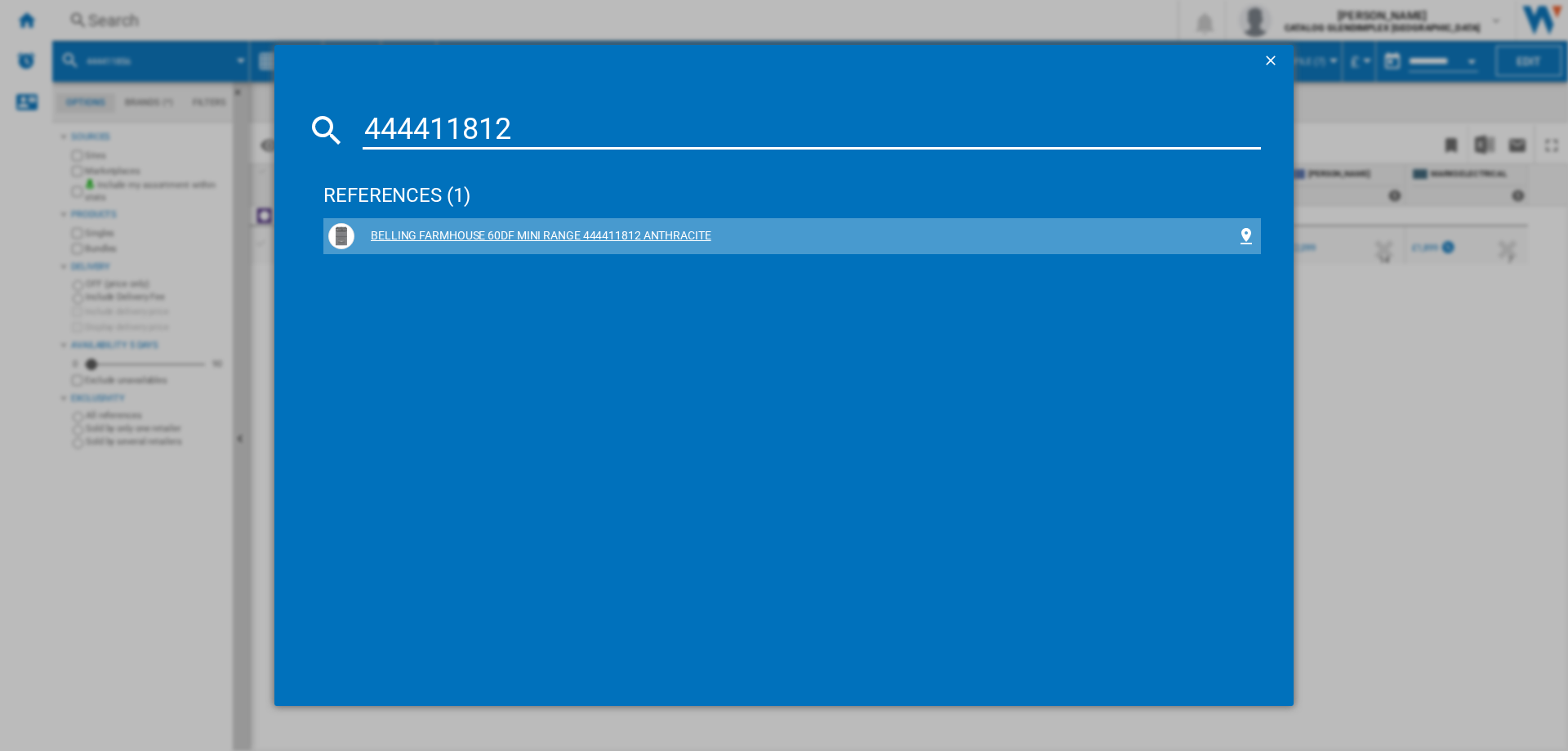
click at [443, 231] on div "BELLING FARMHOUSE 60DF MINI RANGE 444411812 ANTHRACITE" at bounding box center [796, 236] width 883 height 16
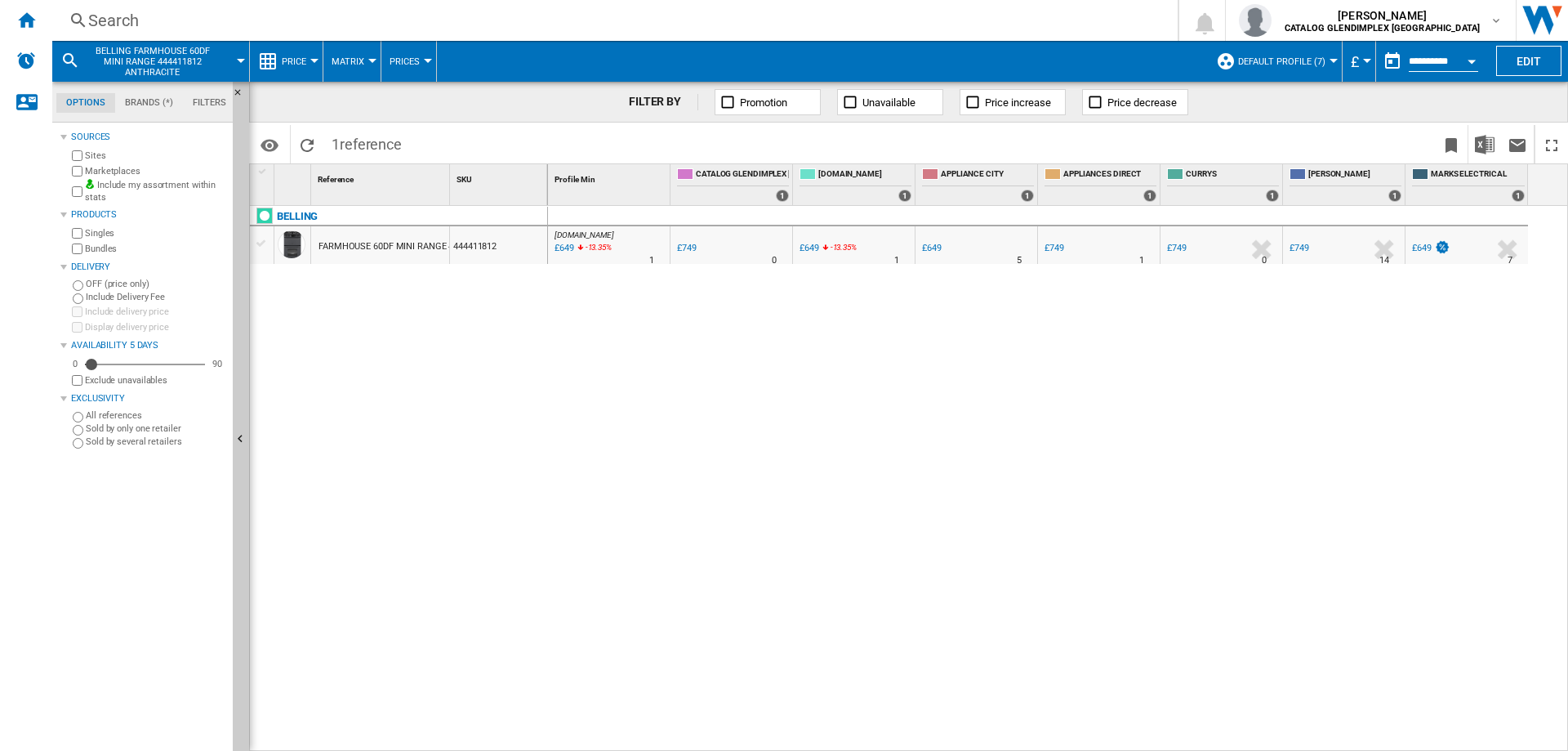
click at [122, 10] on div "Search" at bounding box center [612, 20] width 1047 height 23
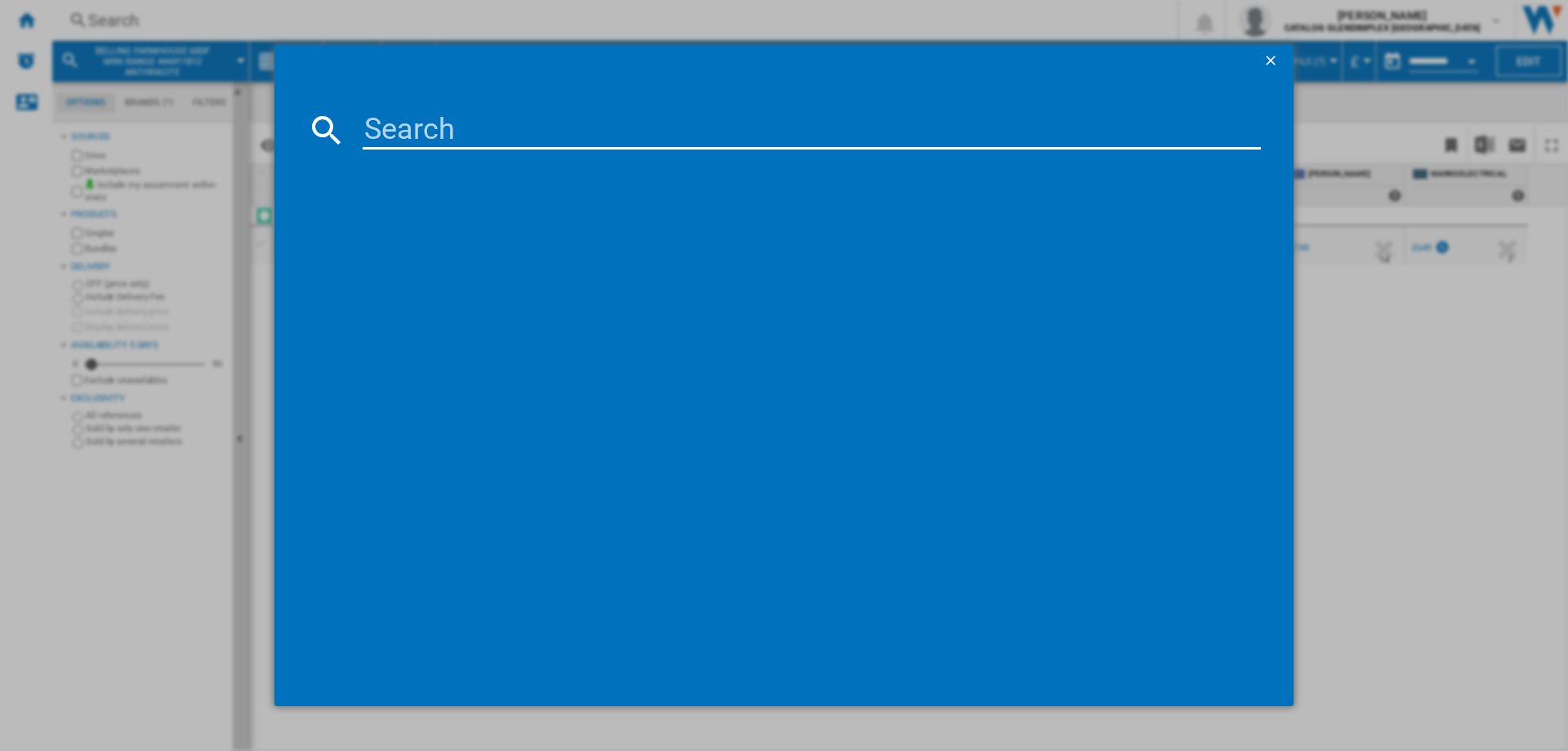
click at [408, 120] on input at bounding box center [812, 129] width 899 height 39
type input "444411844"
click at [555, 241] on div "STOVES RICHMOND DELUXE 60DF 444411844 BLACK" at bounding box center [796, 236] width 883 height 16
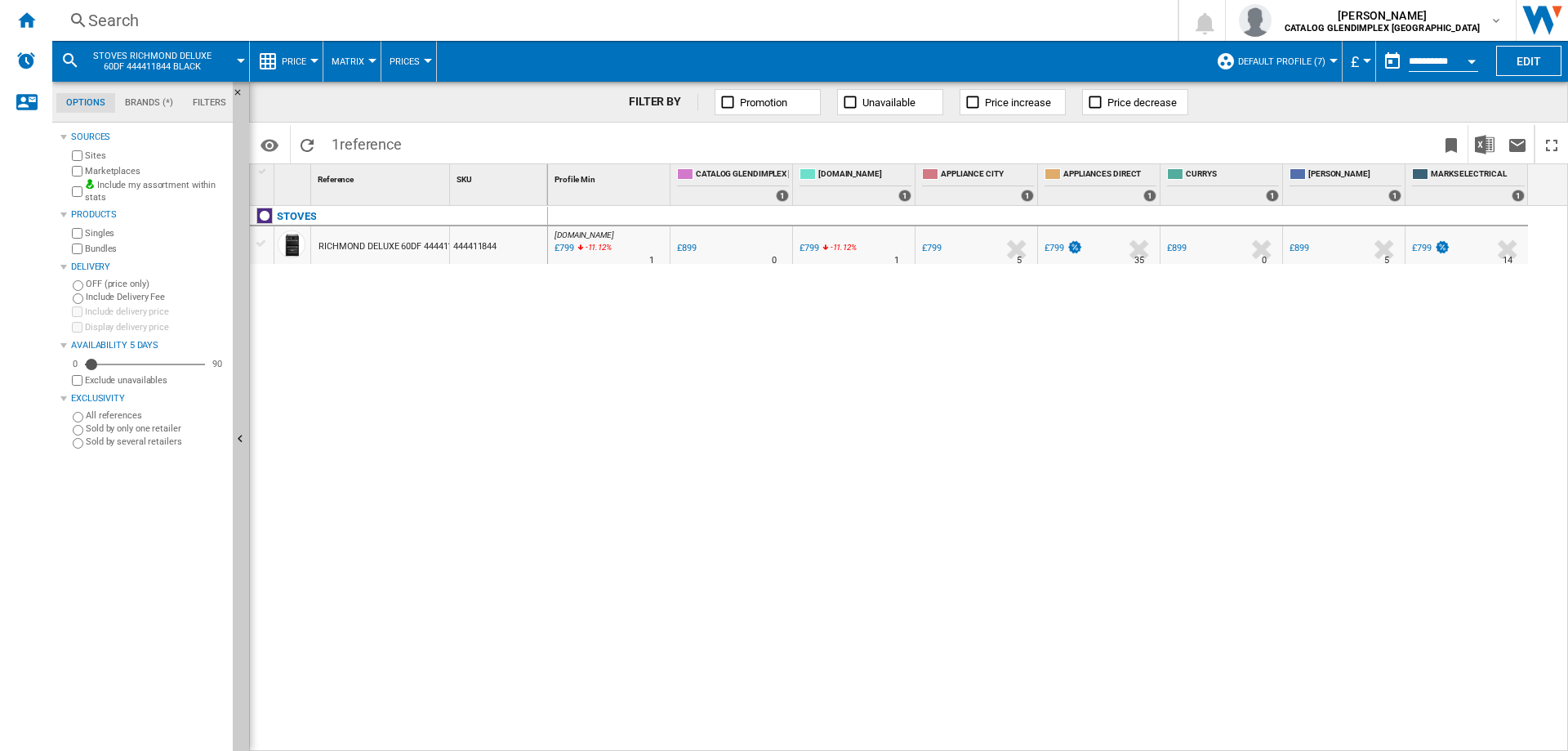
click at [113, 18] on div "Search" at bounding box center [612, 20] width 1047 height 23
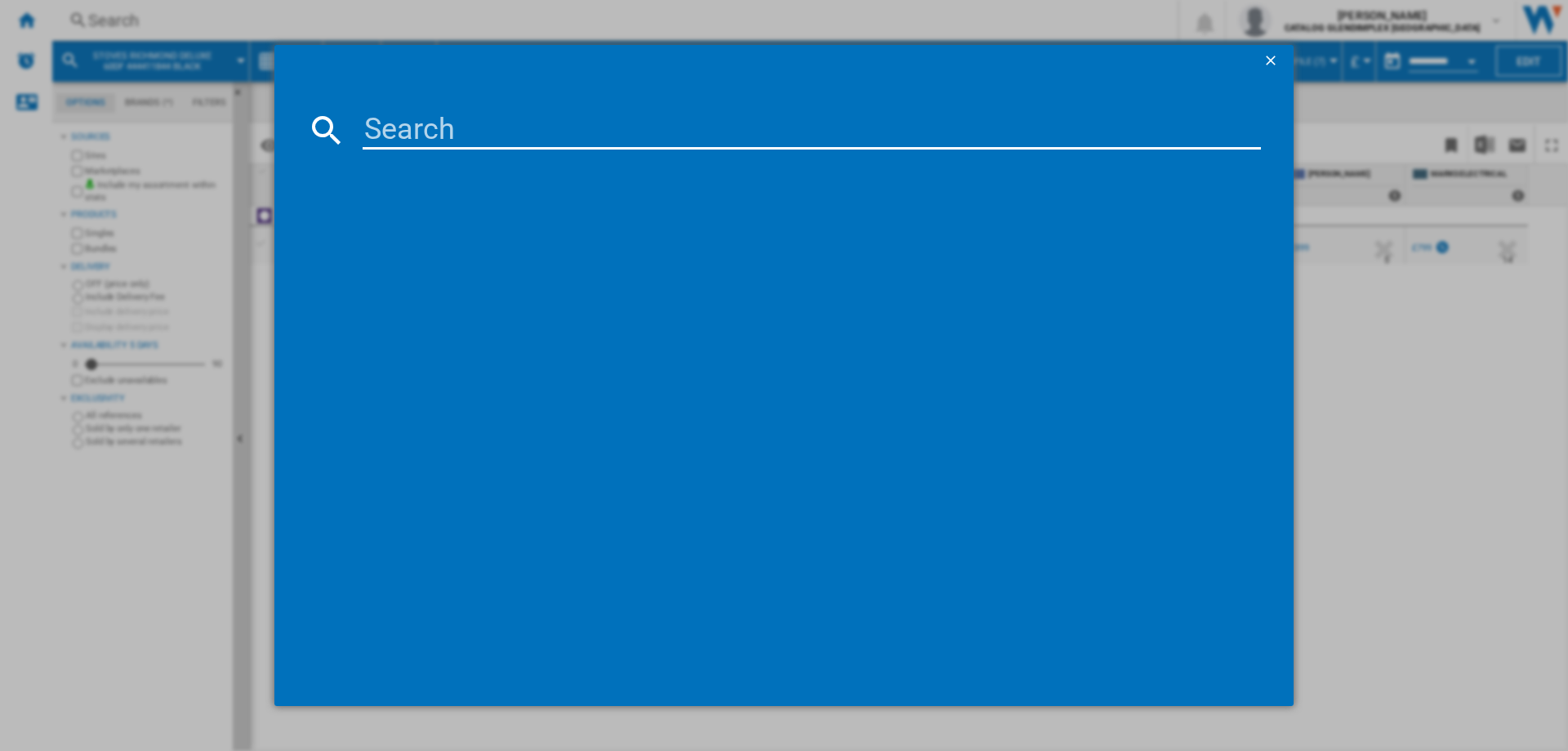
click at [407, 116] on input at bounding box center [812, 129] width 899 height 39
type input "444411843"
